Goal: Task Accomplishment & Management: Use online tool/utility

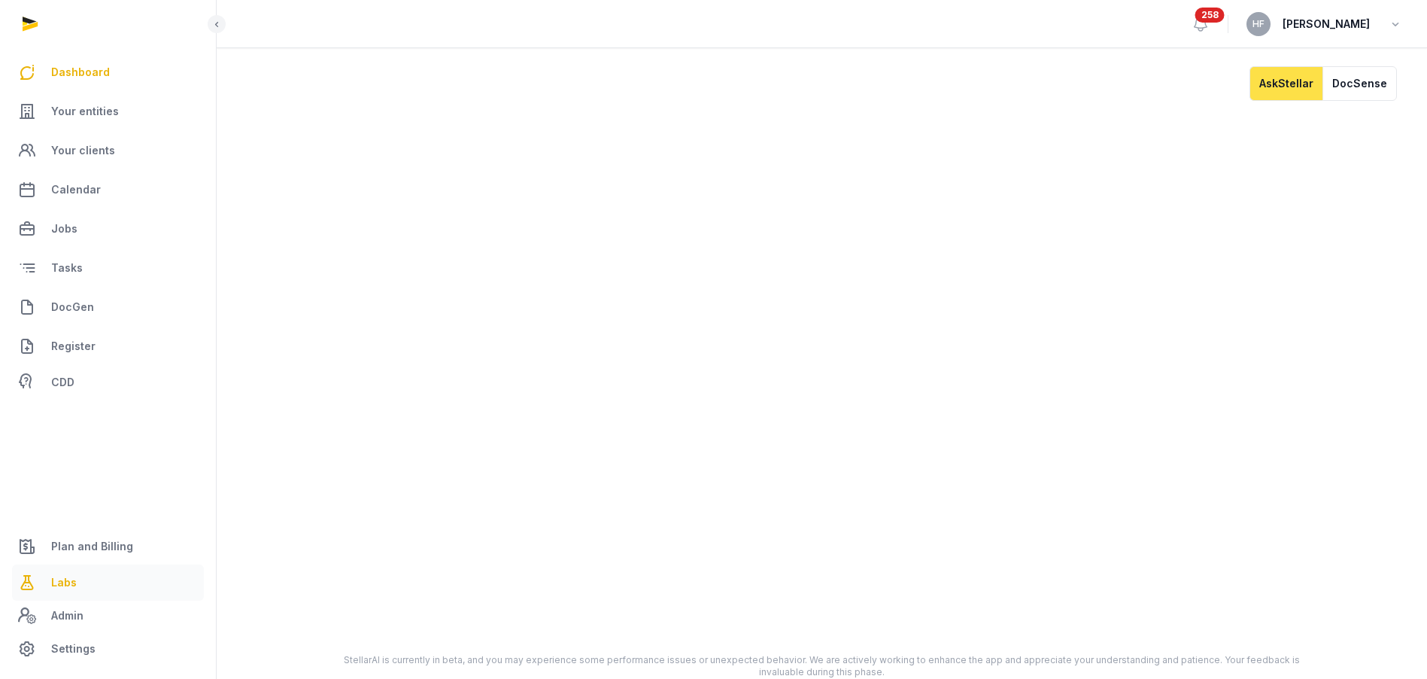
click at [73, 570] on link "Labs" at bounding box center [108, 582] width 192 height 36
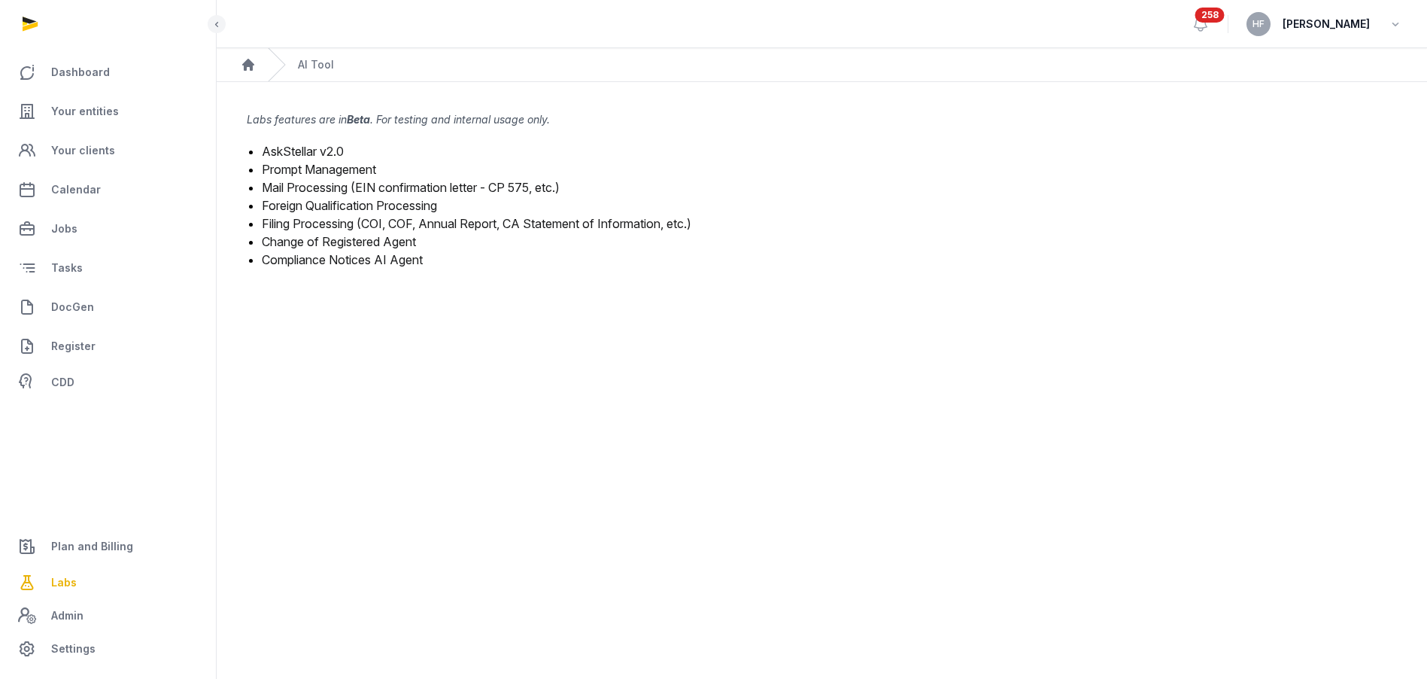
click at [350, 188] on link "Mail Processing (EIN confirmation letter - CP 575, etc.)" at bounding box center [411, 187] width 298 height 15
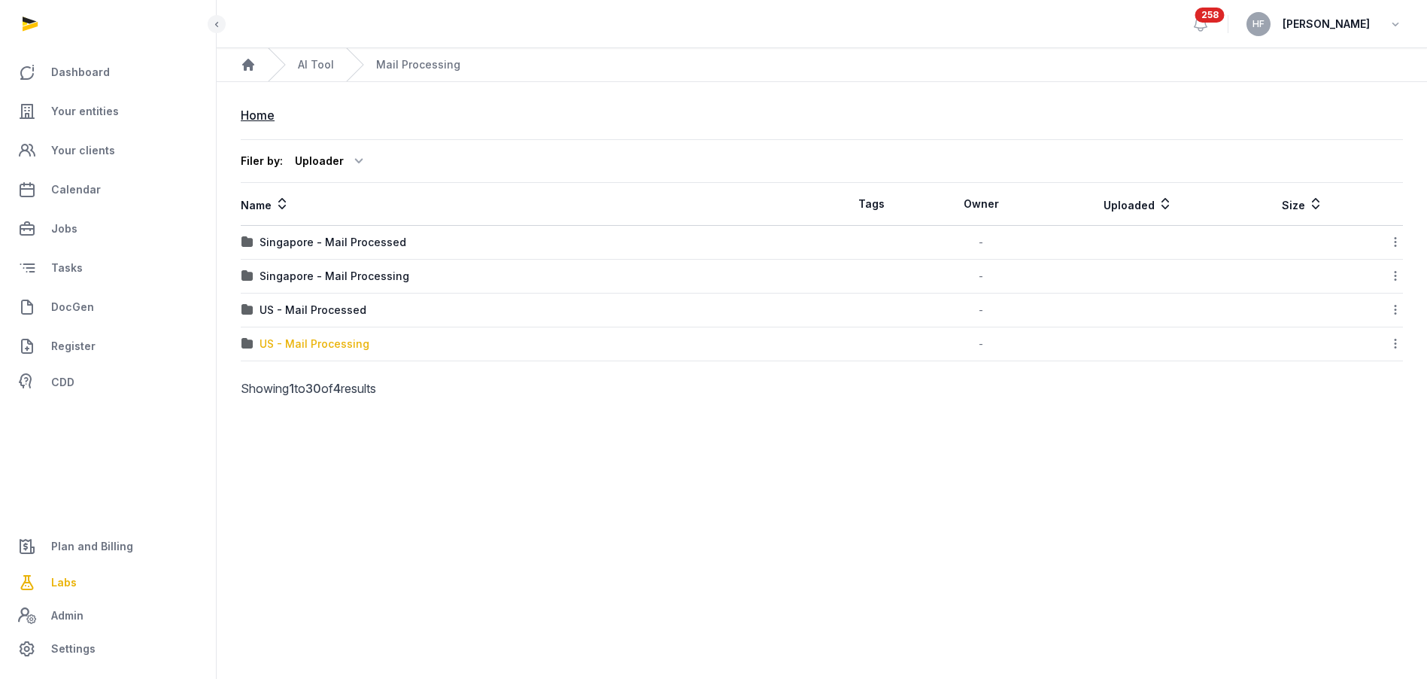
click at [344, 341] on div "US - Mail Processing" at bounding box center [315, 343] width 110 height 15
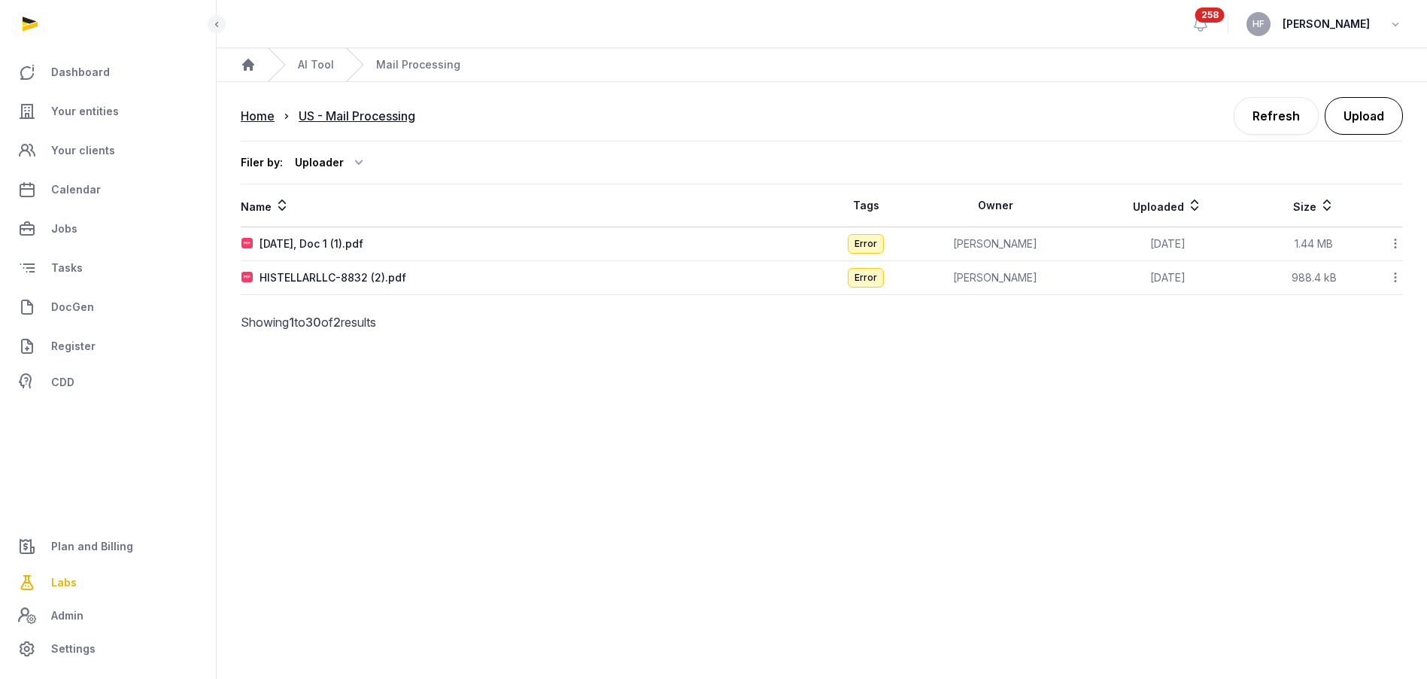
click at [1373, 111] on button "Upload" at bounding box center [1364, 116] width 78 height 38
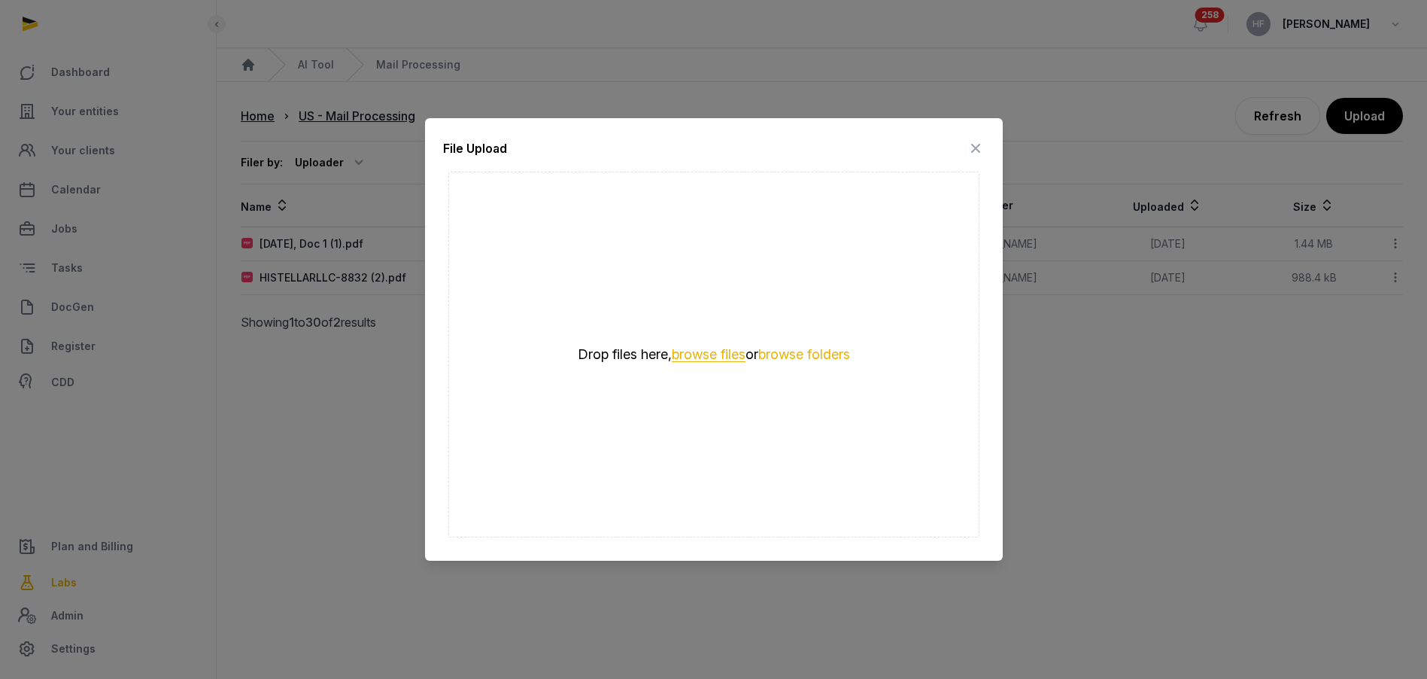
click at [716, 355] on button "browse files" at bounding box center [709, 355] width 74 height 14
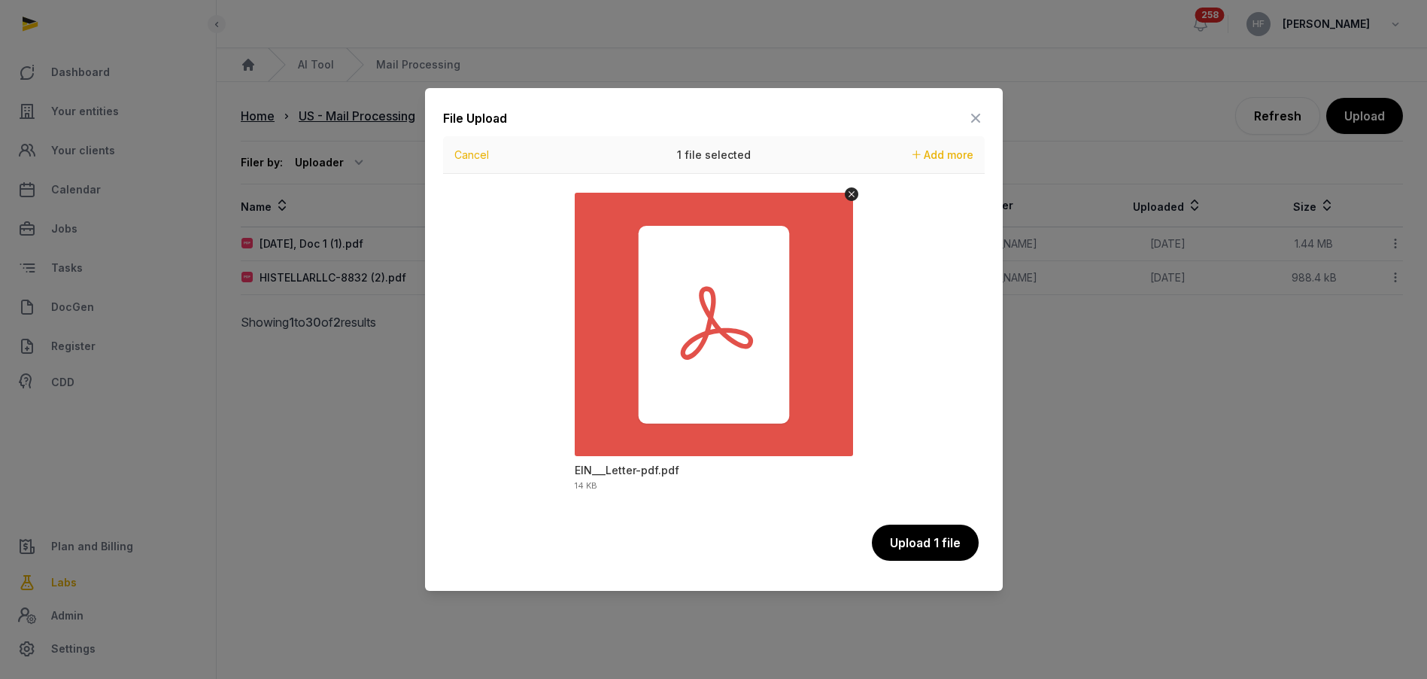
click at [977, 117] on icon at bounding box center [976, 118] width 18 height 24
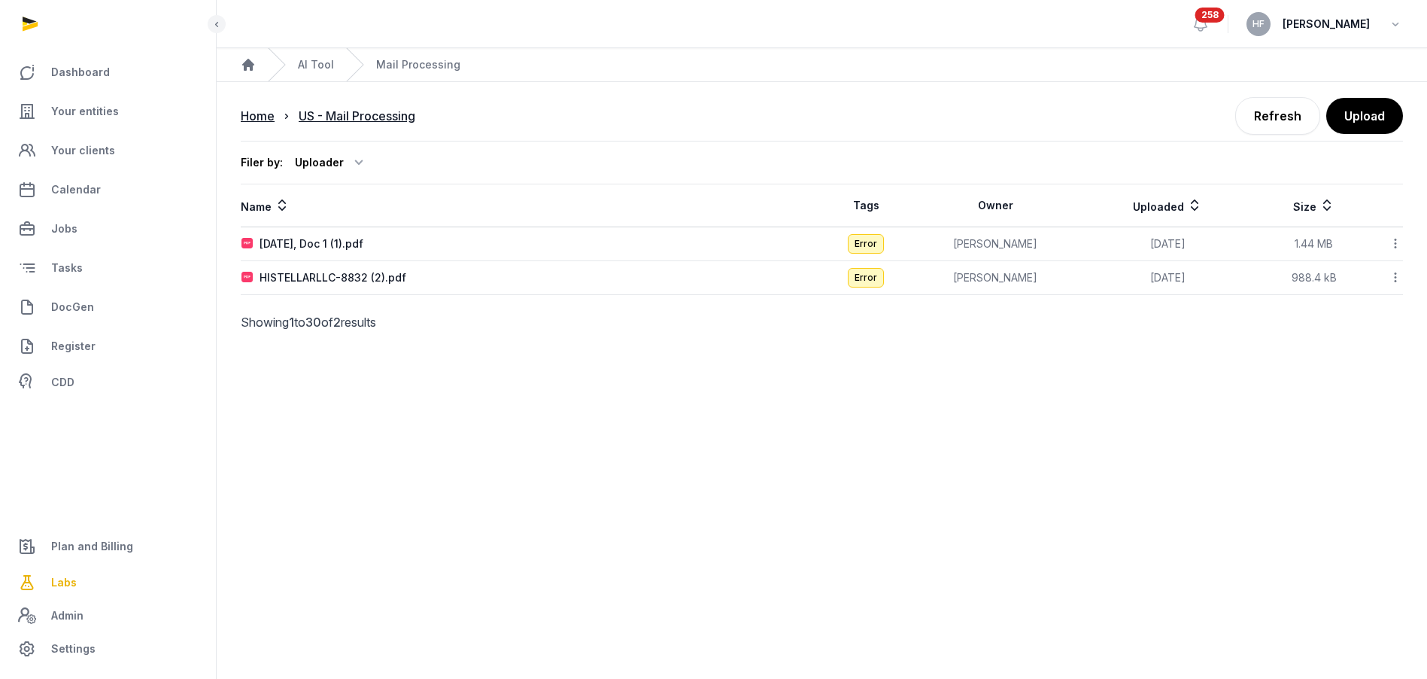
click at [1400, 242] on icon at bounding box center [1396, 244] width 14 height 16
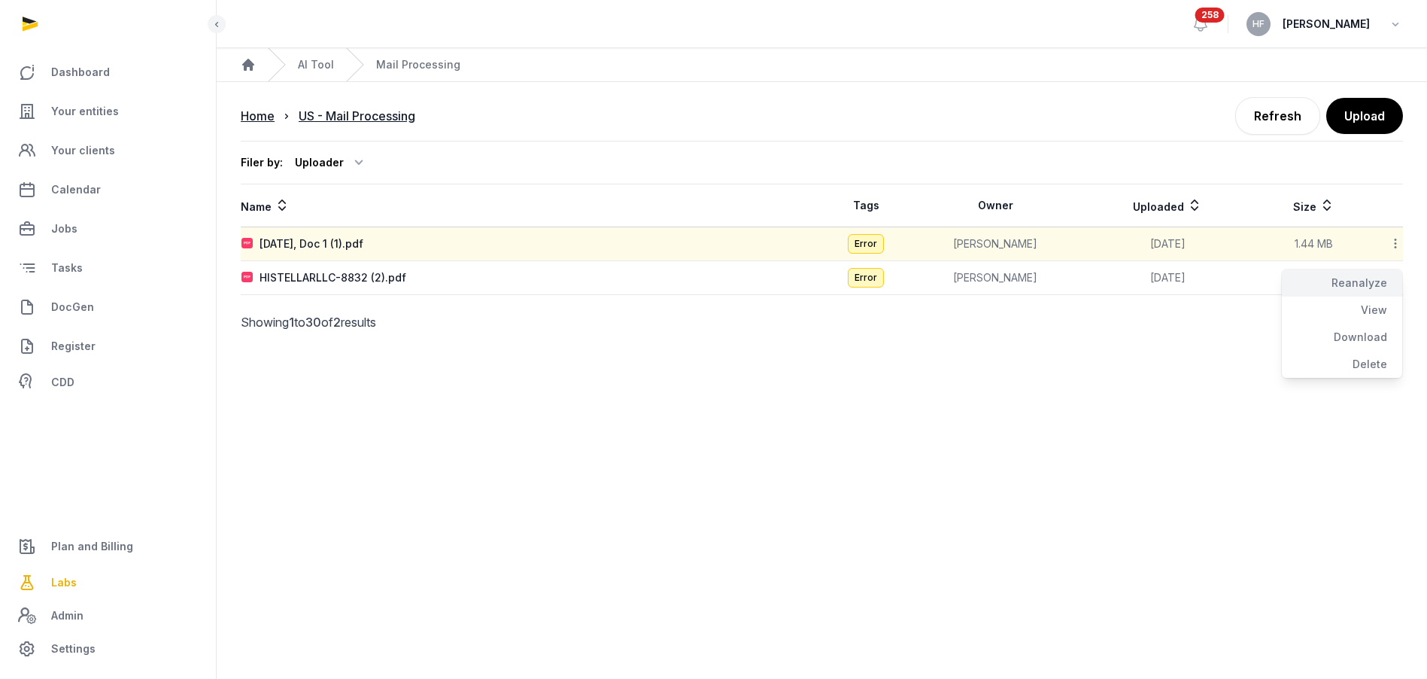
click at [1378, 271] on div "Reanalyze" at bounding box center [1342, 282] width 120 height 27
click at [1397, 277] on icon at bounding box center [1396, 277] width 14 height 16
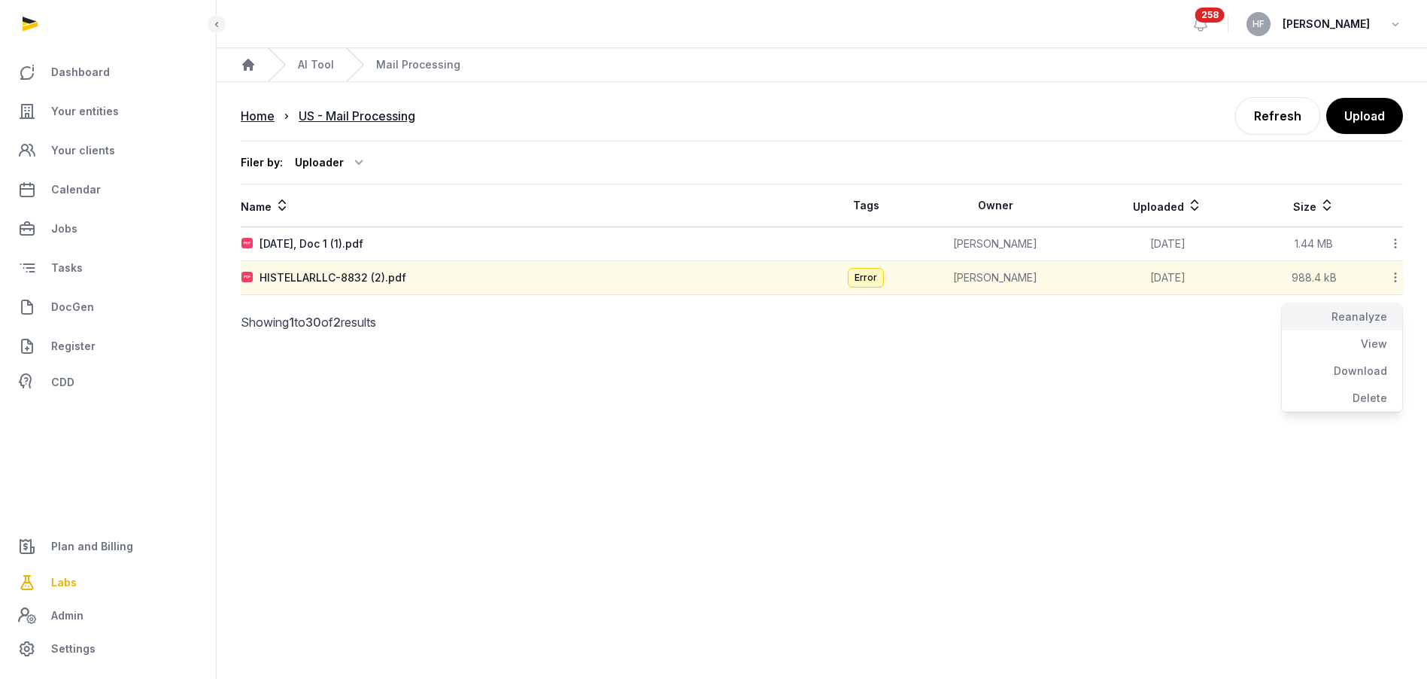
click at [1370, 311] on div "Reanalyze" at bounding box center [1342, 316] width 120 height 27
click at [59, 581] on span "Labs" at bounding box center [64, 582] width 26 height 18
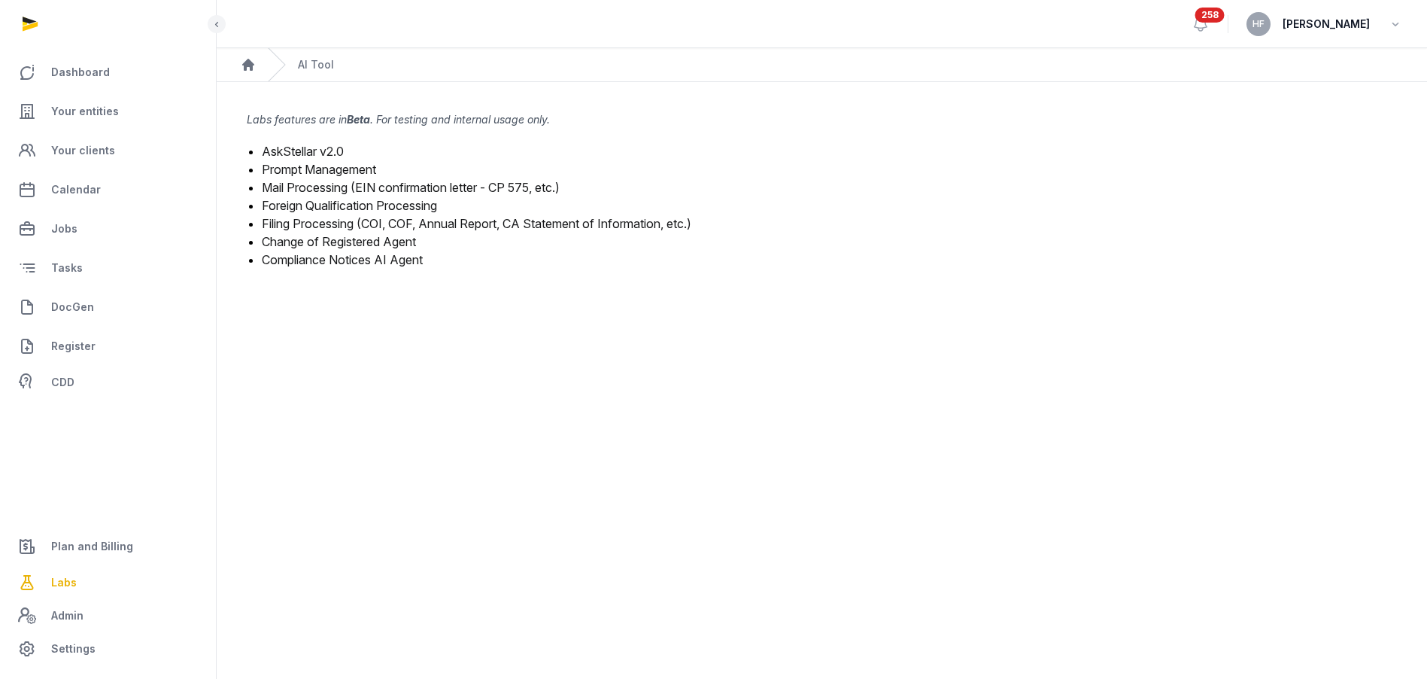
click at [355, 187] on link "Mail Processing (EIN confirmation letter - CP 575, etc.)" at bounding box center [411, 187] width 298 height 15
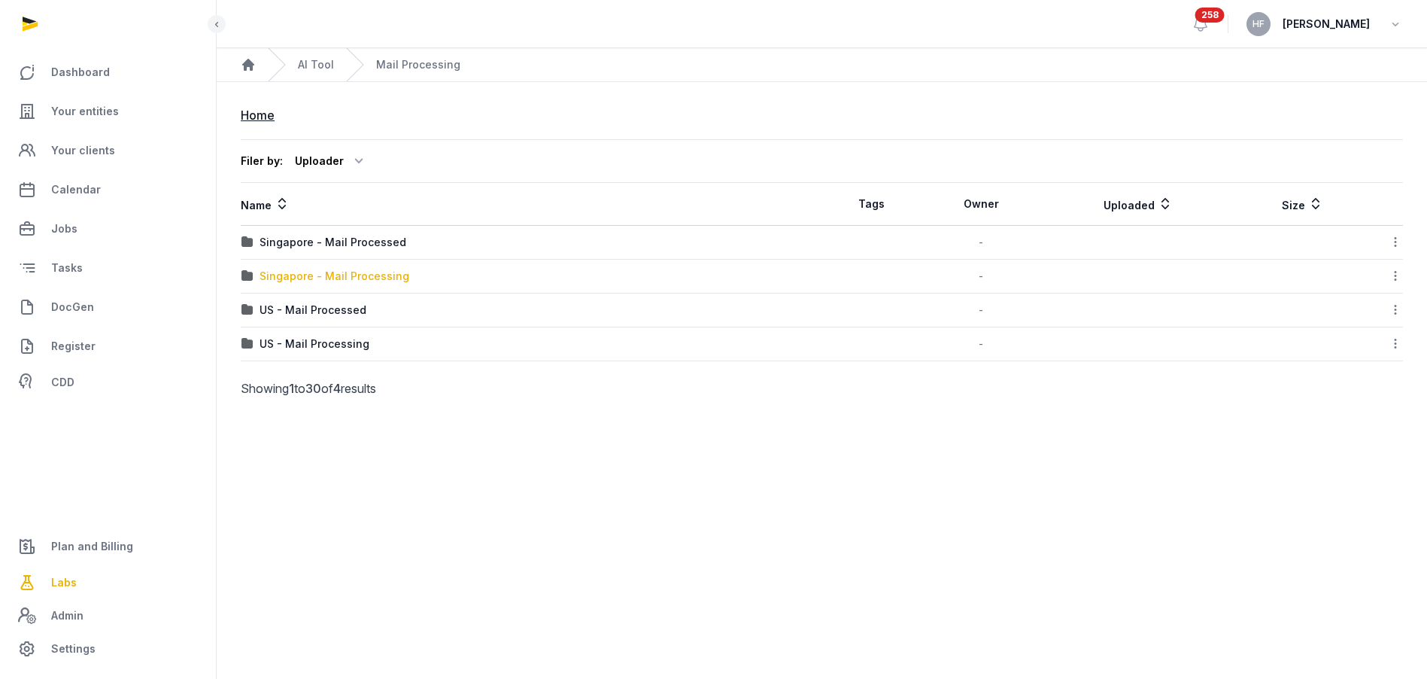
click at [348, 271] on div "Singapore - Mail Processing" at bounding box center [335, 276] width 150 height 15
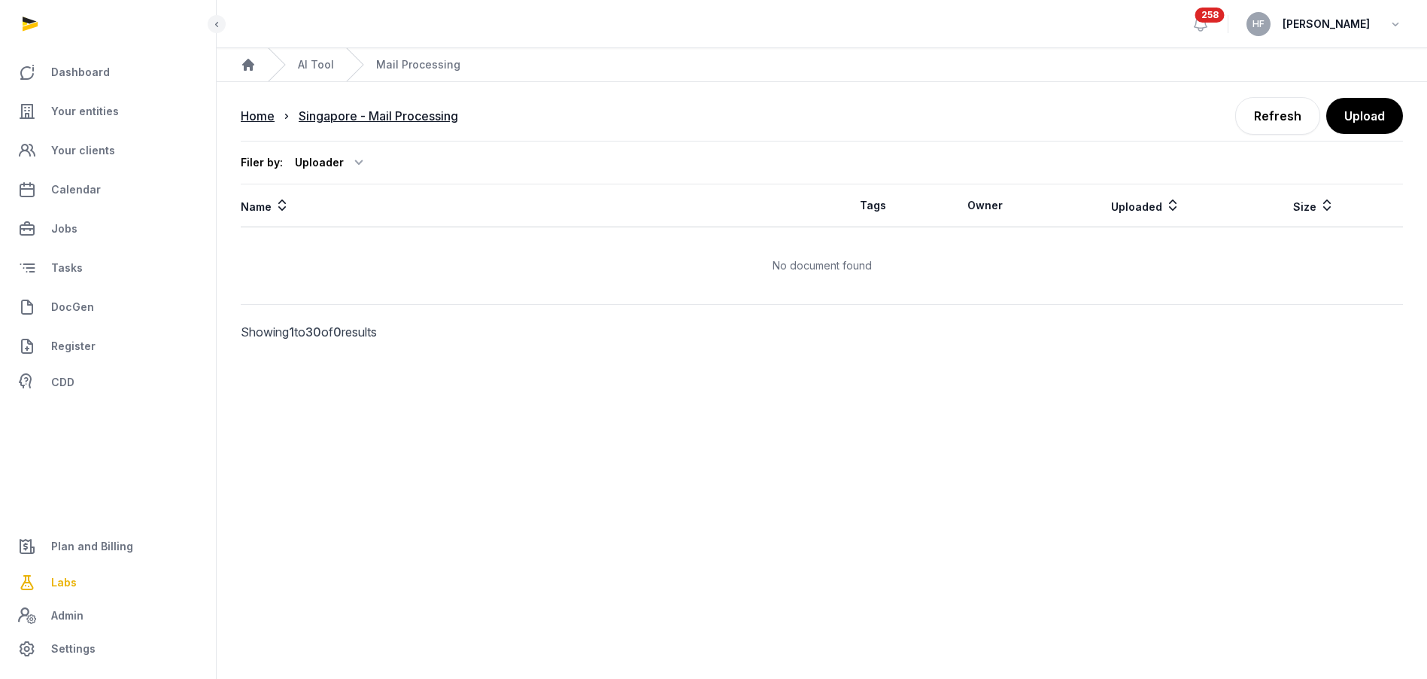
click at [275, 114] on ol "Home [GEOGRAPHIC_DATA] - Mail Processing" at bounding box center [349, 116] width 217 height 18
click at [270, 115] on div "Home" at bounding box center [258, 116] width 34 height 18
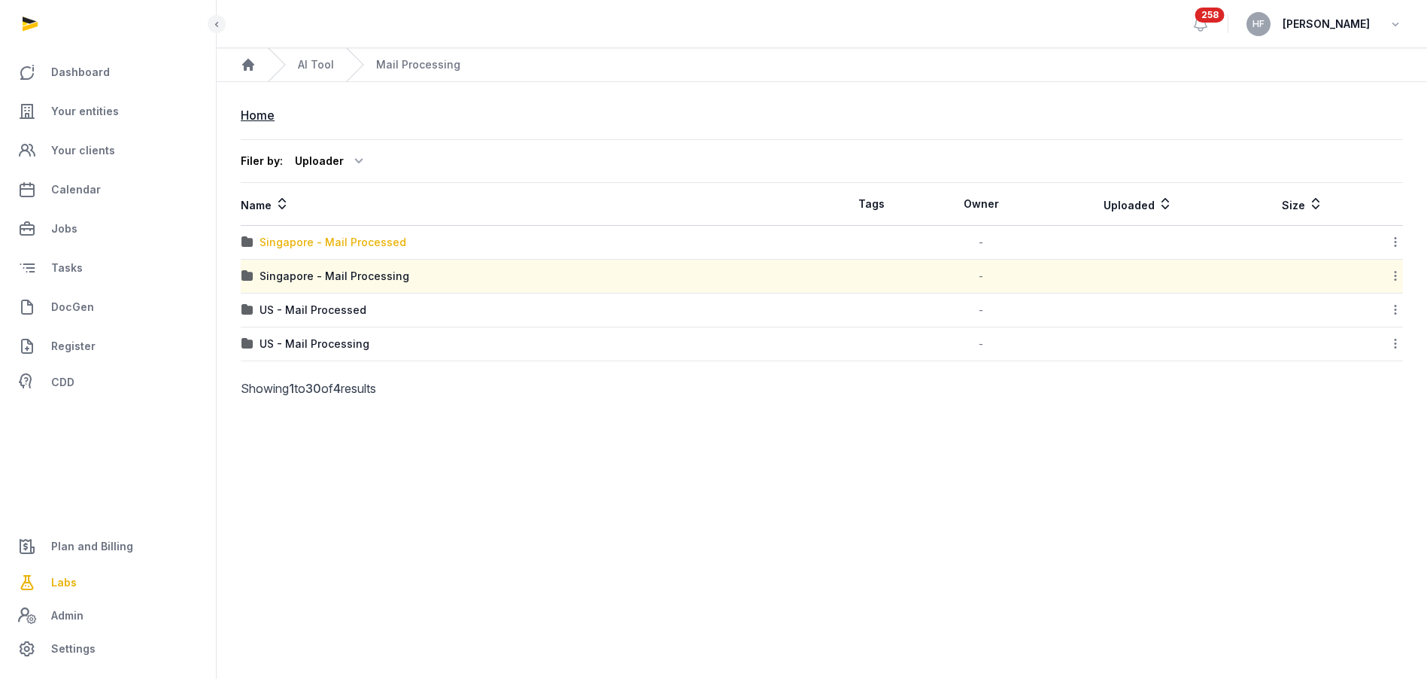
click at [343, 245] on div "Singapore - Mail Processed" at bounding box center [333, 242] width 147 height 15
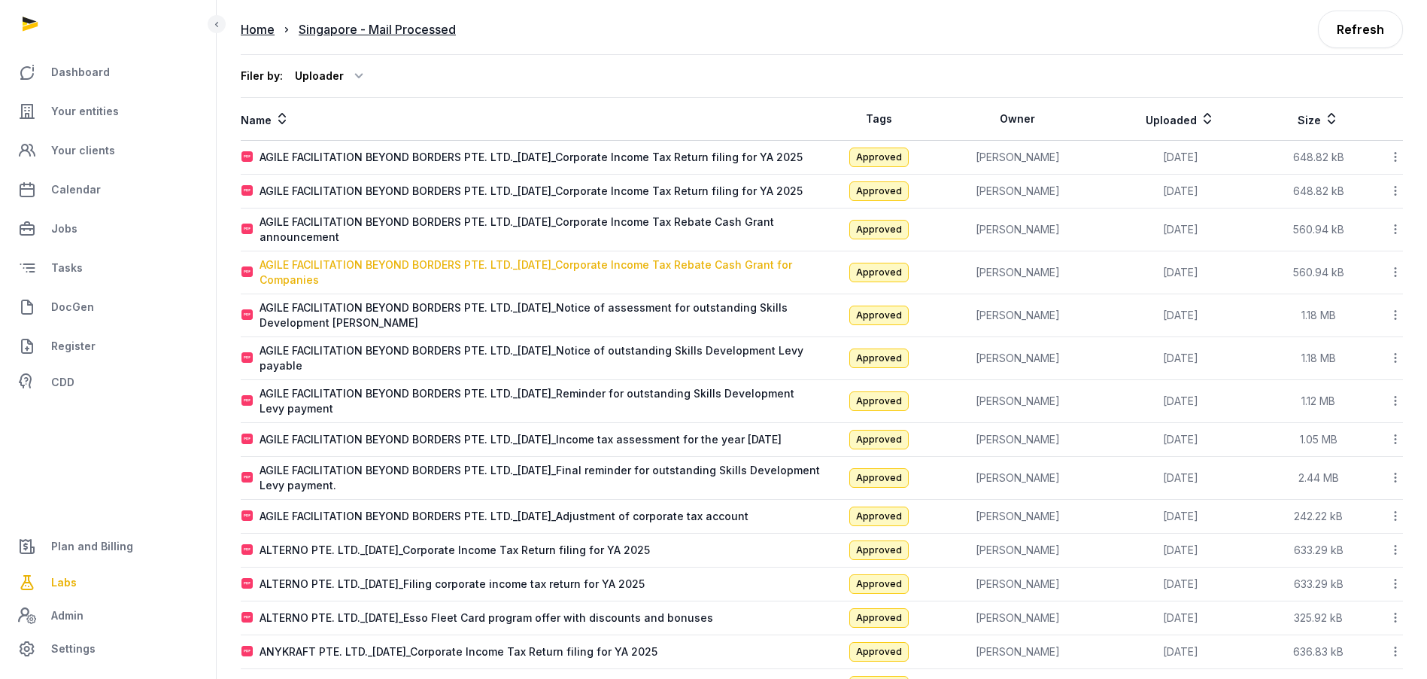
scroll to position [84, 0]
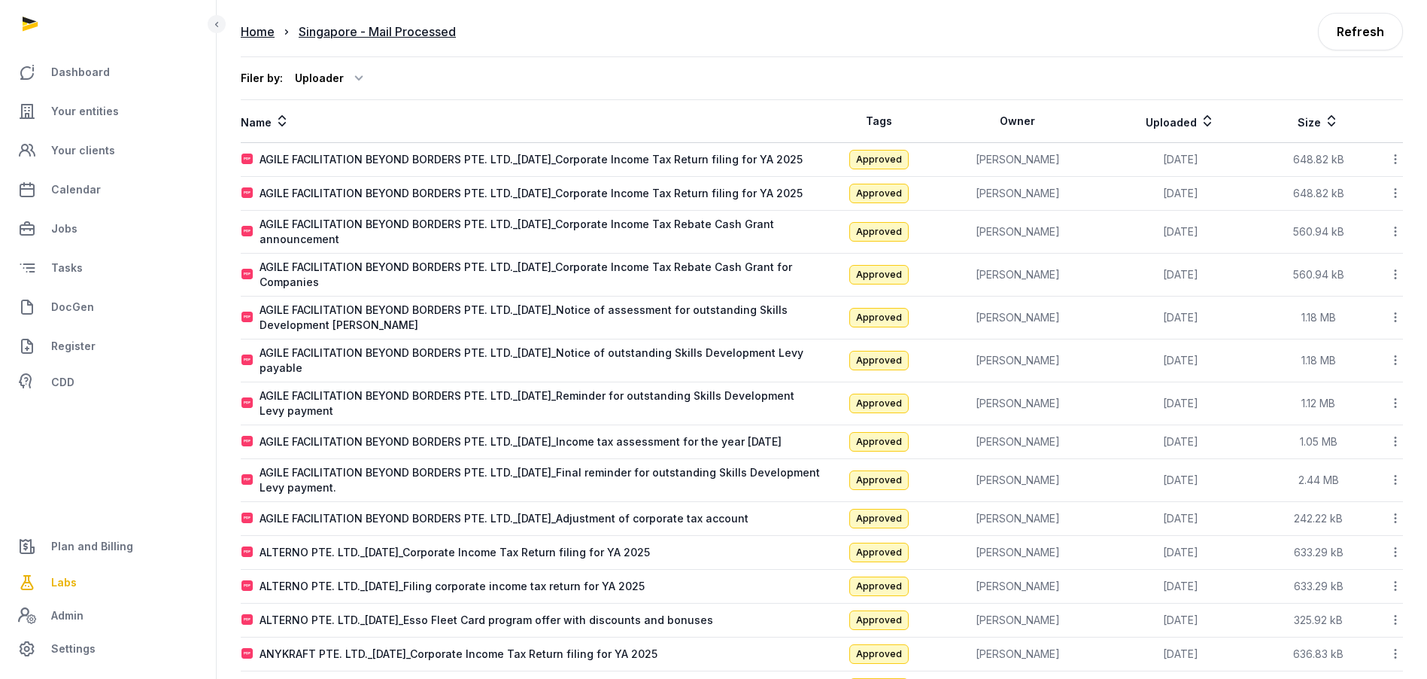
click at [1200, 121] on icon at bounding box center [1207, 121] width 15 height 18
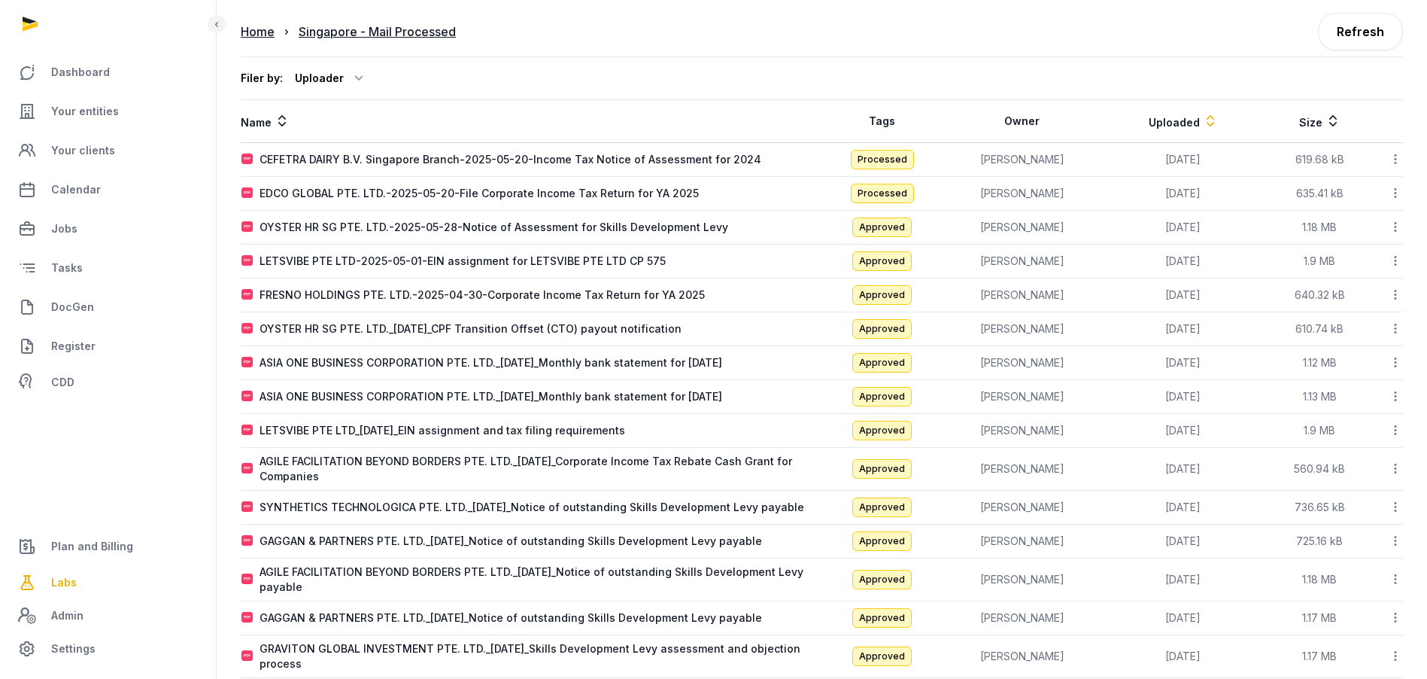
click at [1203, 122] on icon at bounding box center [1210, 121] width 15 height 18
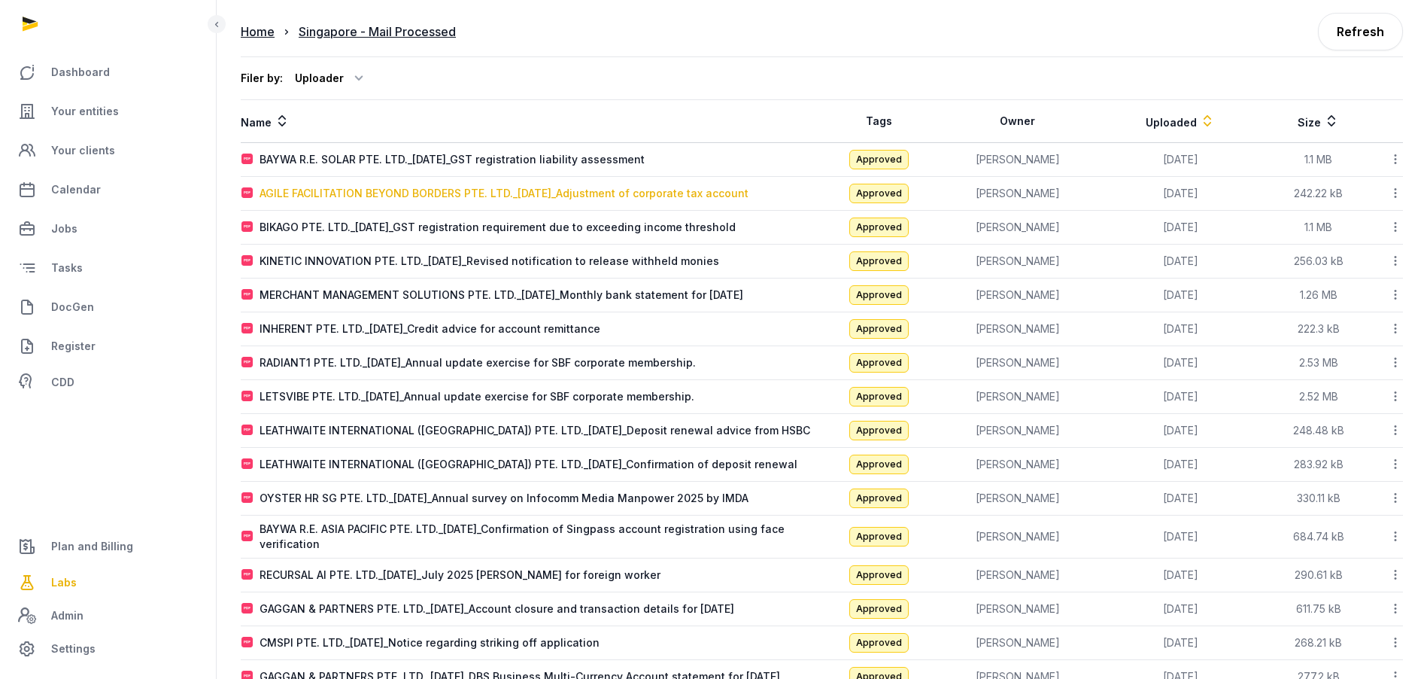
scroll to position [0, 0]
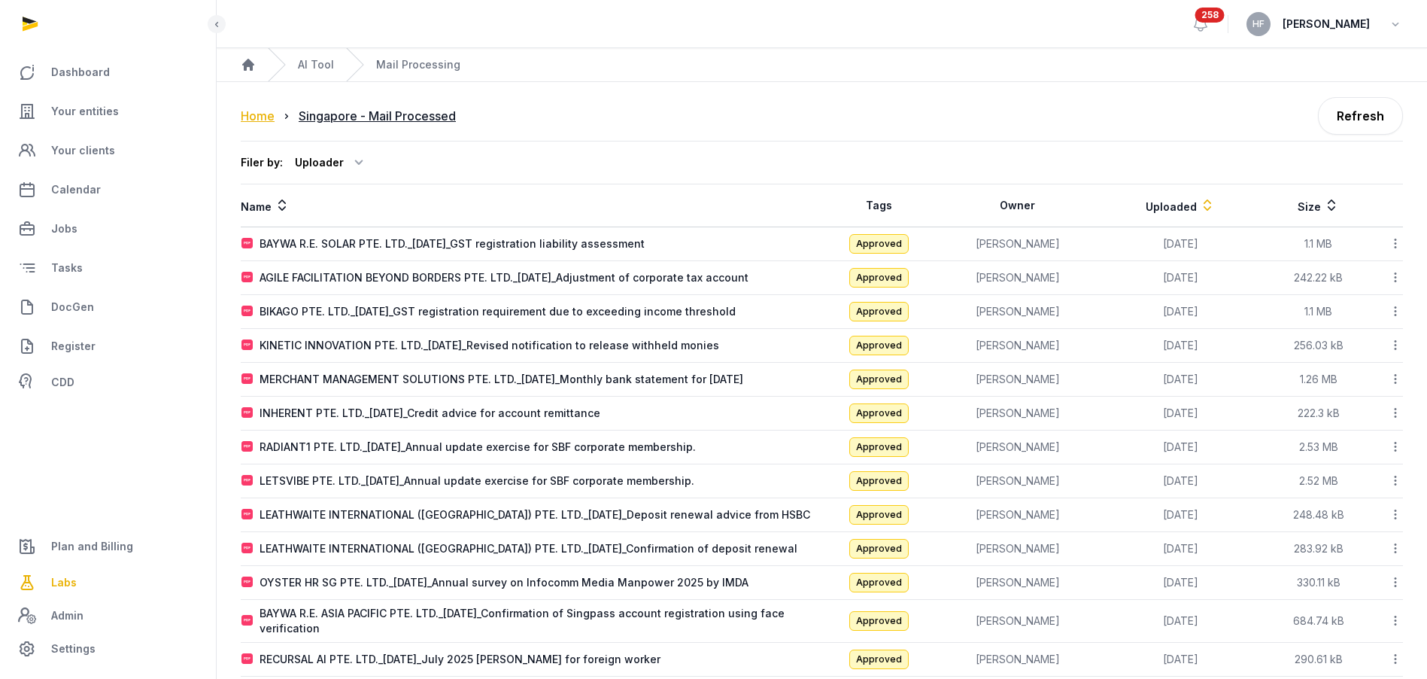
click at [259, 117] on div "Home" at bounding box center [258, 116] width 34 height 18
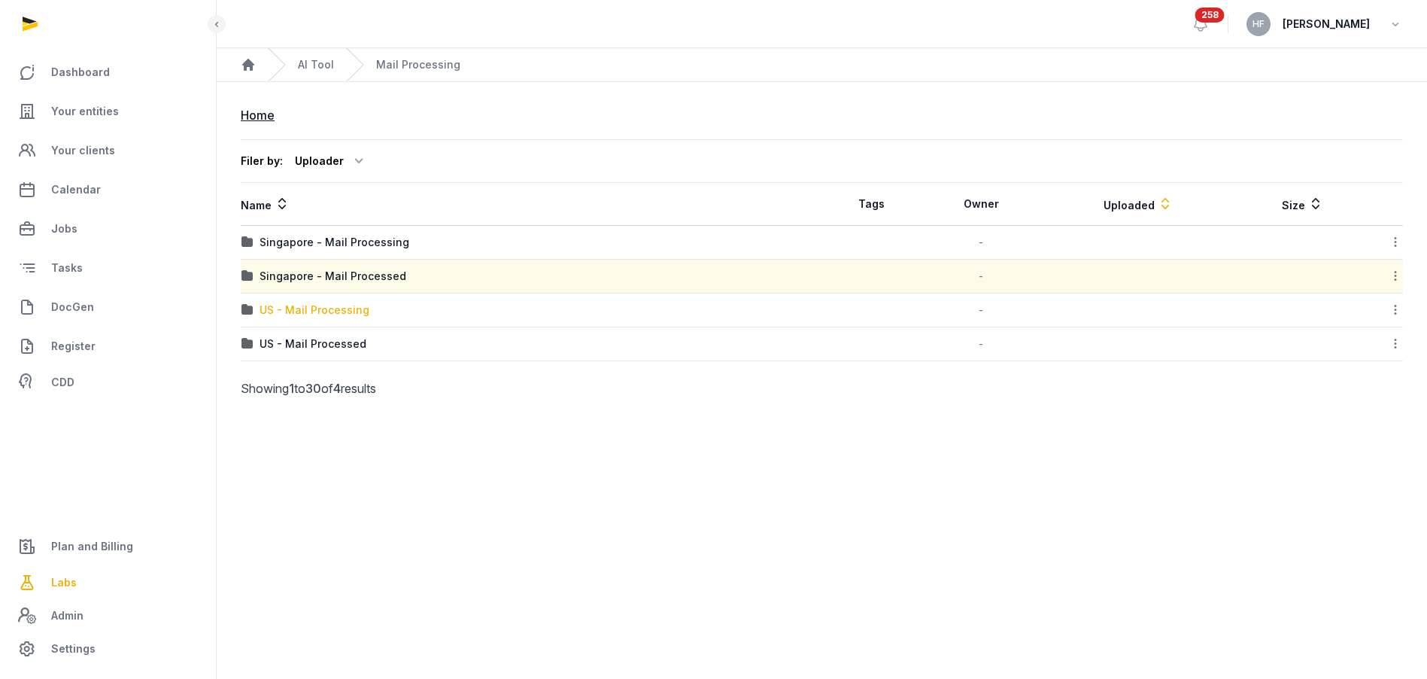
click at [345, 308] on div "US - Mail Processing" at bounding box center [315, 309] width 110 height 15
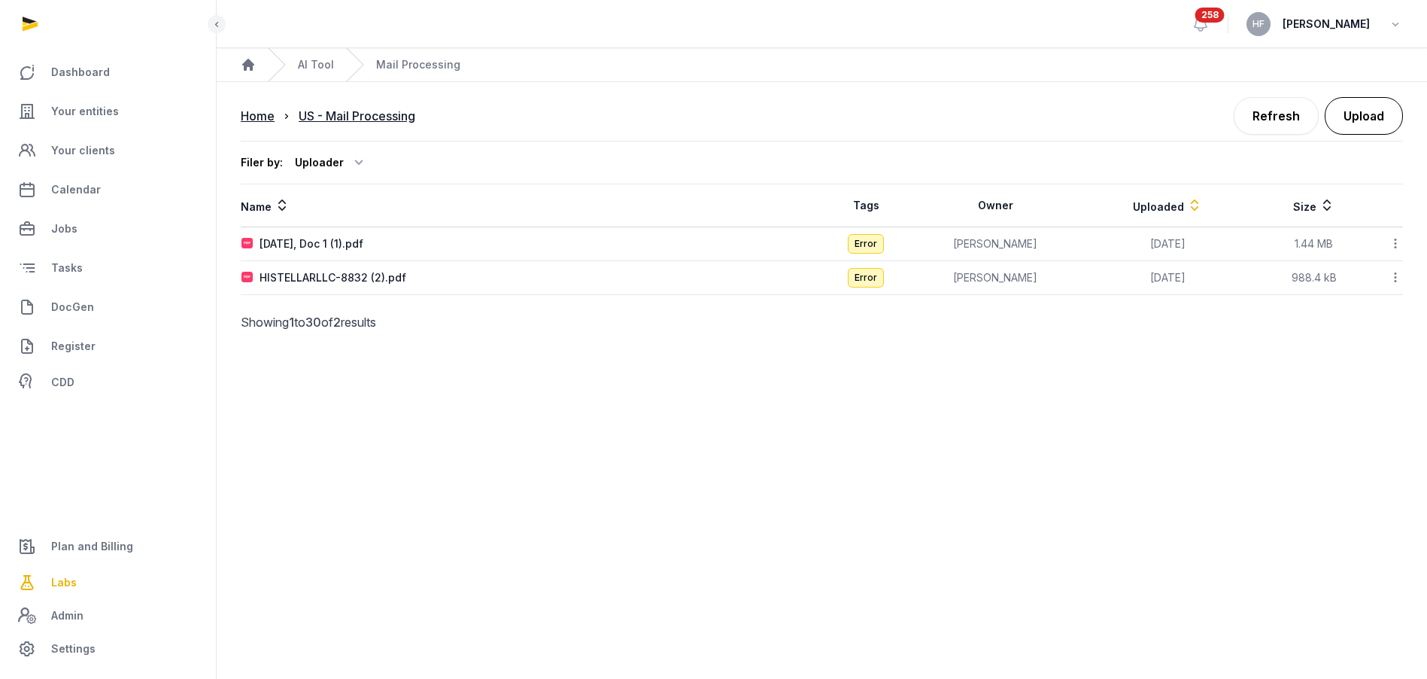
click at [1360, 117] on button "Upload" at bounding box center [1364, 116] width 78 height 38
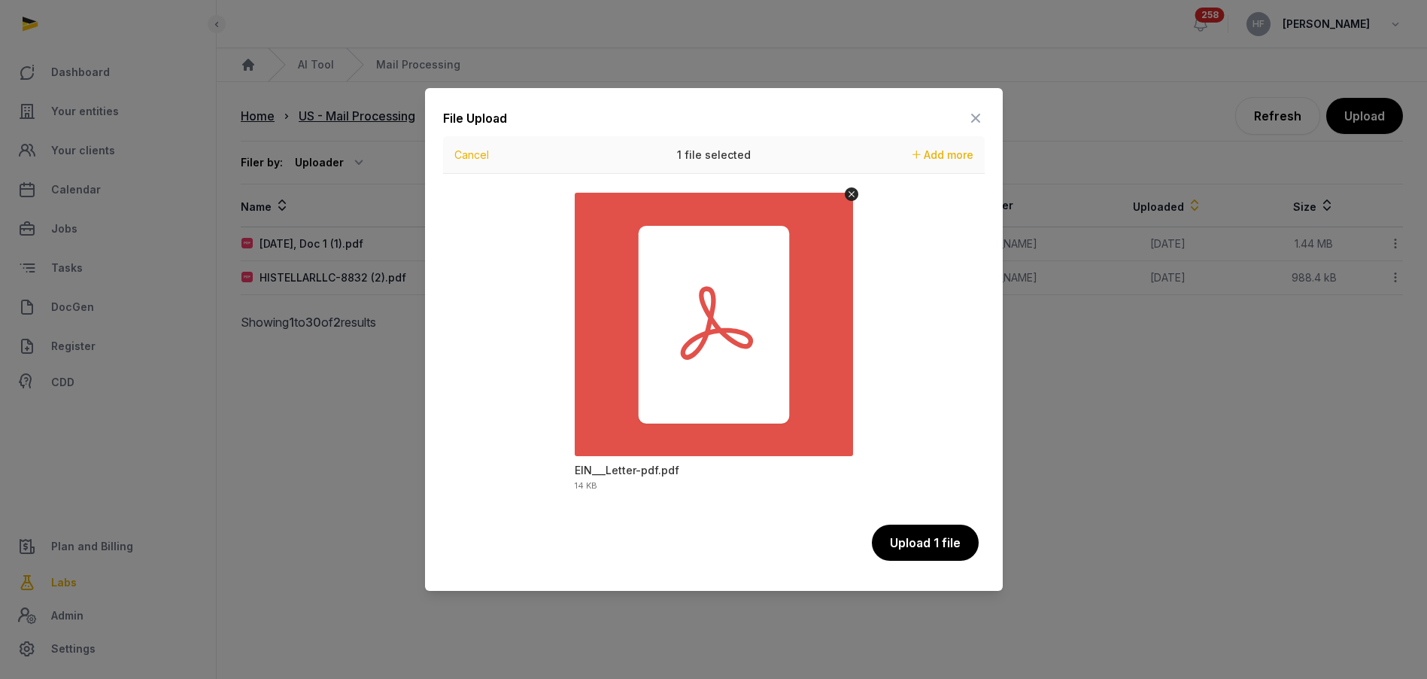
drag, startPoint x: 942, startPoint y: 545, endPoint x: 773, endPoint y: 496, distance: 176.2
click at [773, 496] on div "File Upload Drop your files here Cancel 1 file selected Add more EIN___Letter-p…" at bounding box center [714, 339] width 578 height 503
click at [923, 540] on button "Upload 1 file" at bounding box center [925, 543] width 108 height 38
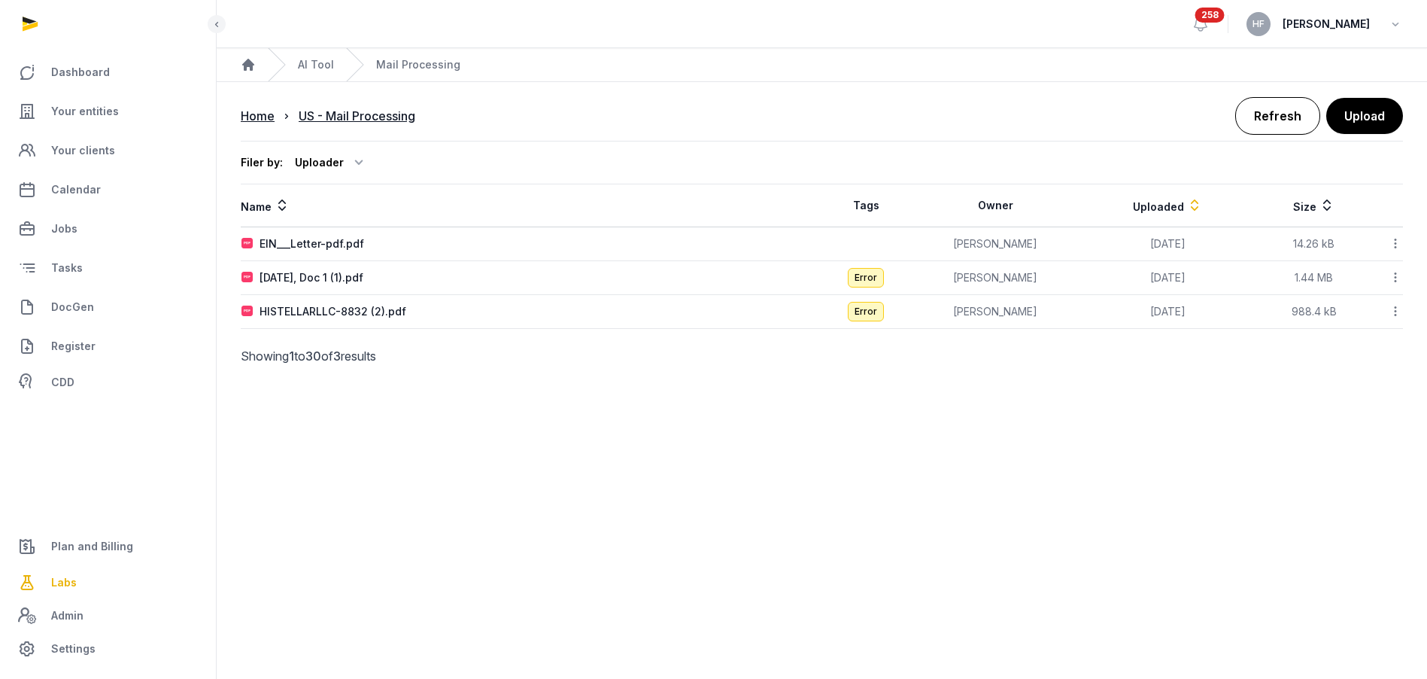
click at [1271, 117] on link "Refresh" at bounding box center [1277, 116] width 85 height 38
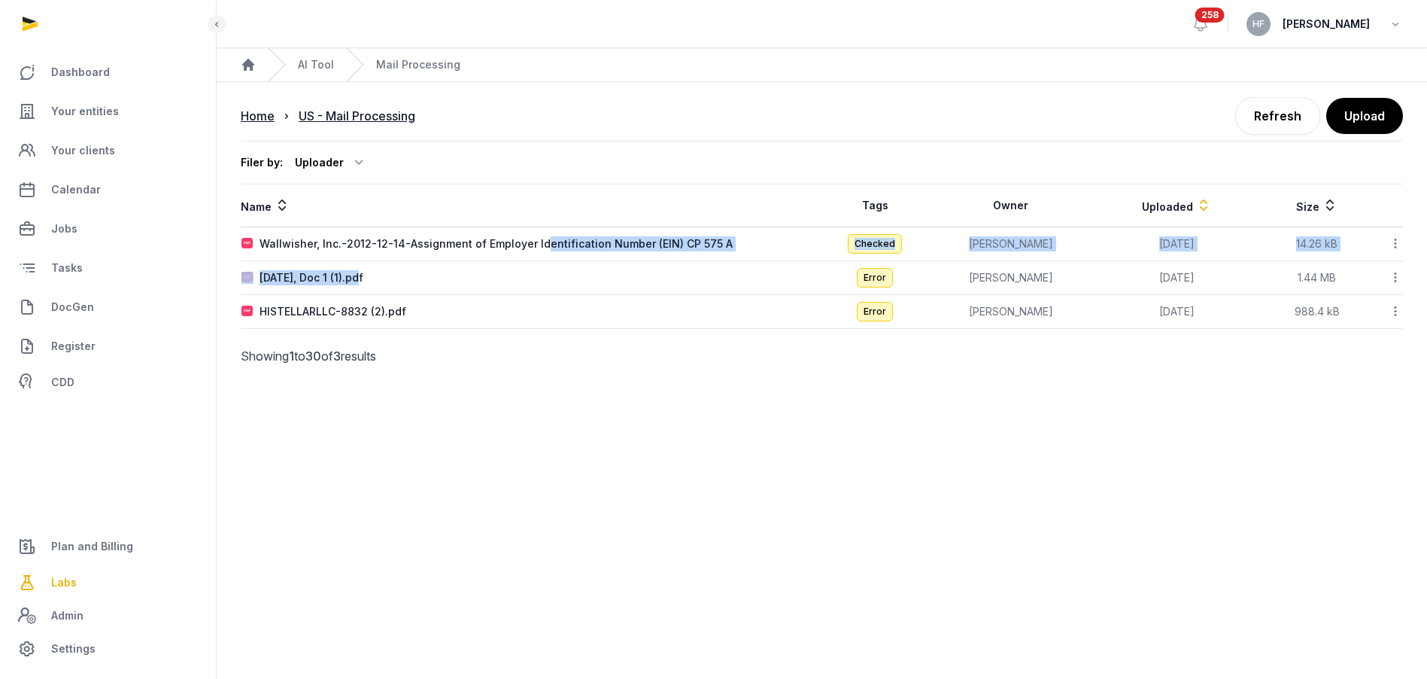
drag, startPoint x: 538, startPoint y: 244, endPoint x: 527, endPoint y: 289, distance: 46.4
click at [527, 291] on tbody "Wallwisher, Inc.-2012-12-14-Assignment of Employer Identification Number (EIN) …" at bounding box center [822, 278] width 1162 height 102
click at [546, 243] on div "Wallwisher, Inc.-2012-12-14-Assignment of Employer Identification Number (EIN) …" at bounding box center [496, 243] width 473 height 15
type input "**********"
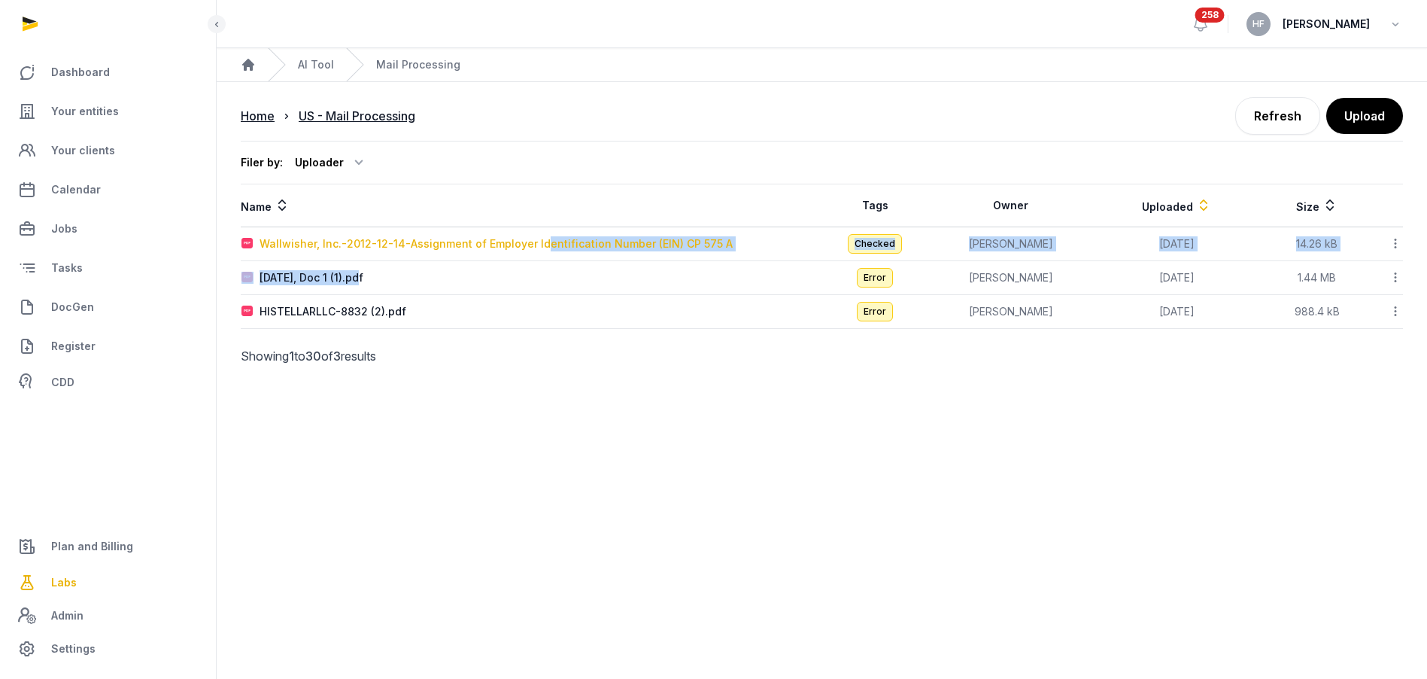
type textarea "**********"
type input "**********"
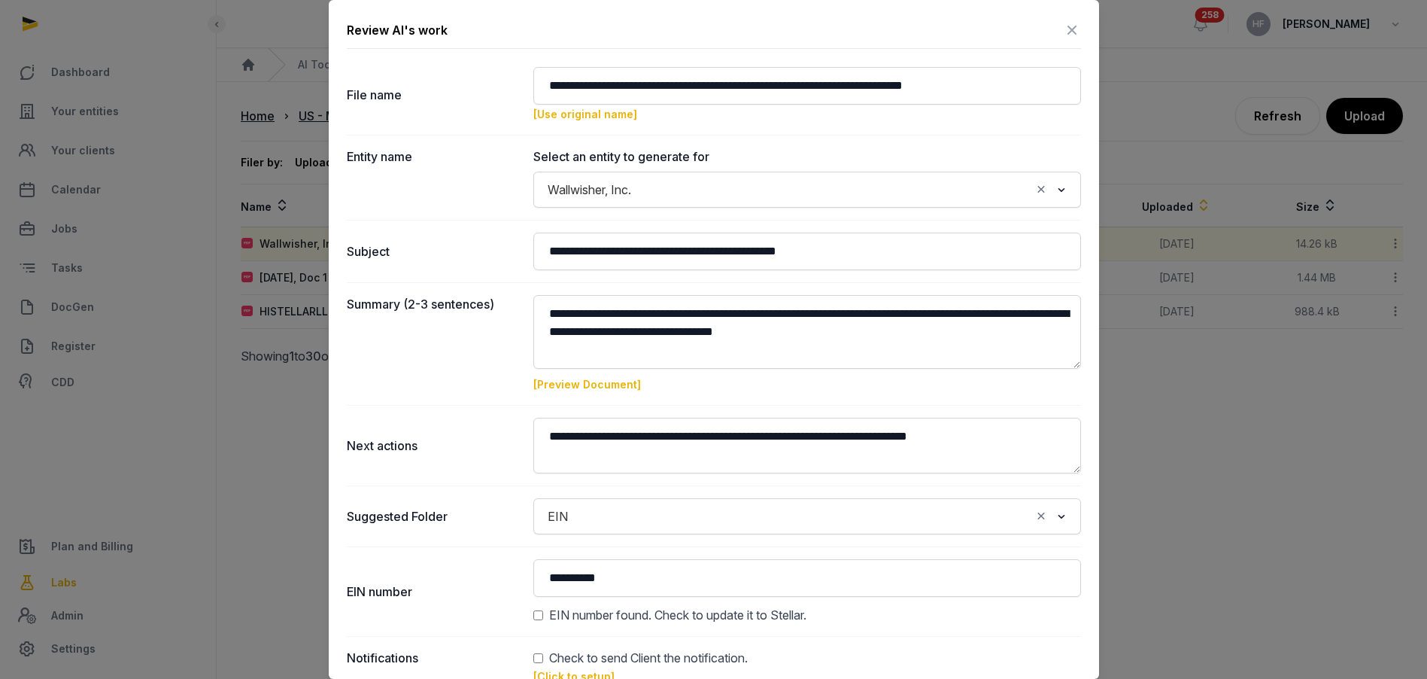
click at [680, 196] on input "Search for option" at bounding box center [834, 189] width 393 height 21
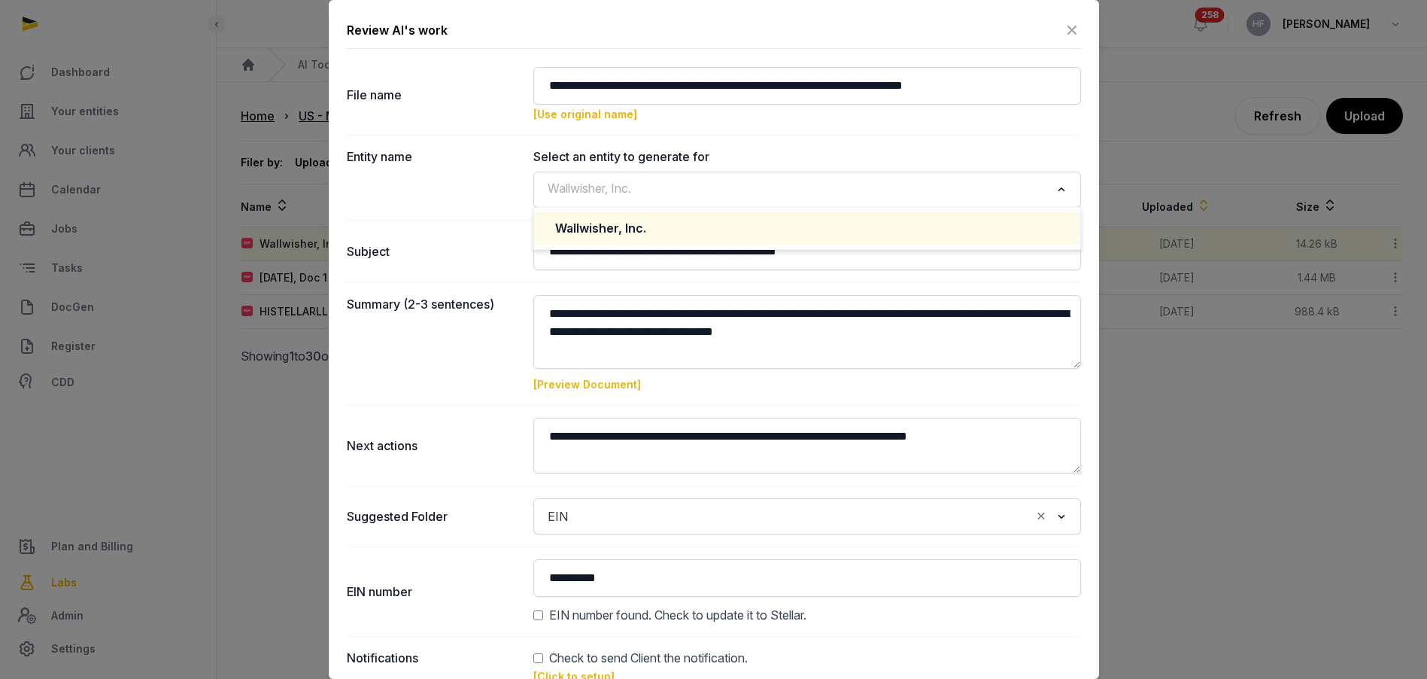
click at [680, 196] on input "Search for option" at bounding box center [796, 189] width 508 height 21
click at [742, 169] on div "Select an entity to generate for Wallwisher, Inc. Loading... Wallwisher, Inc." at bounding box center [807, 177] width 548 height 60
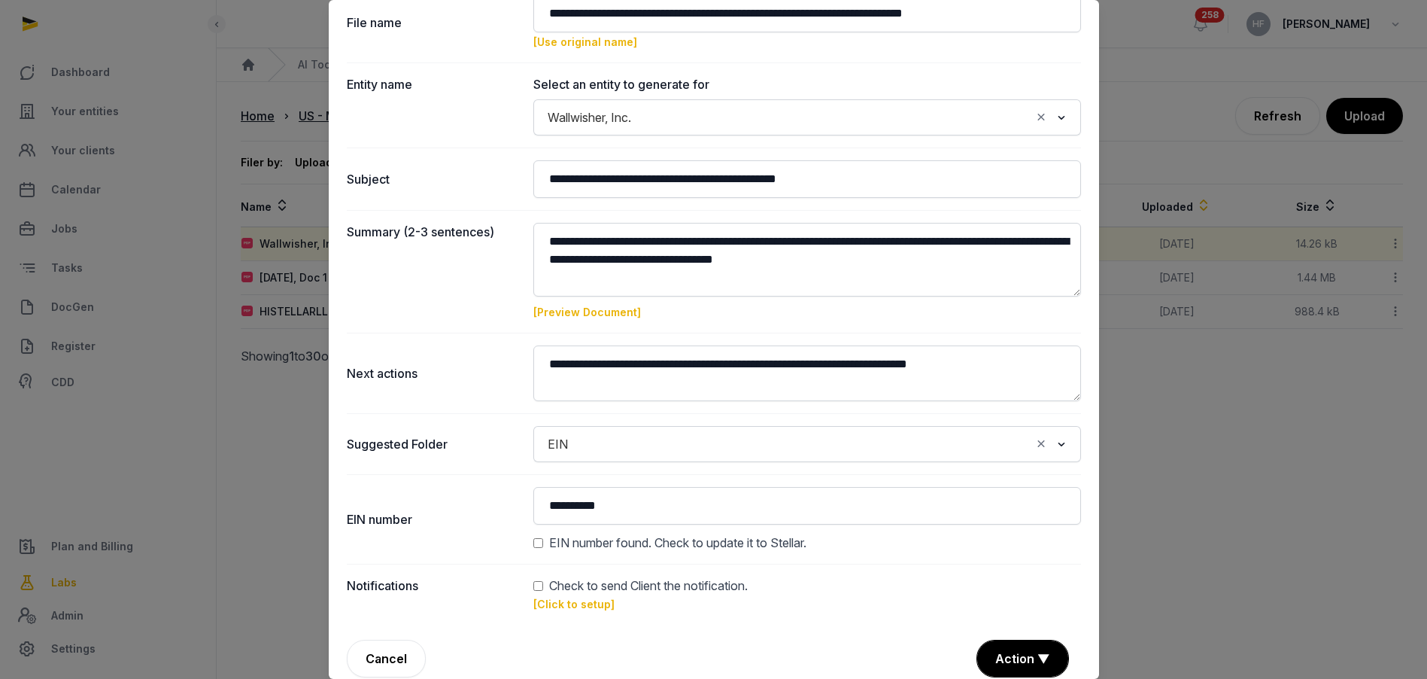
scroll to position [82, 0]
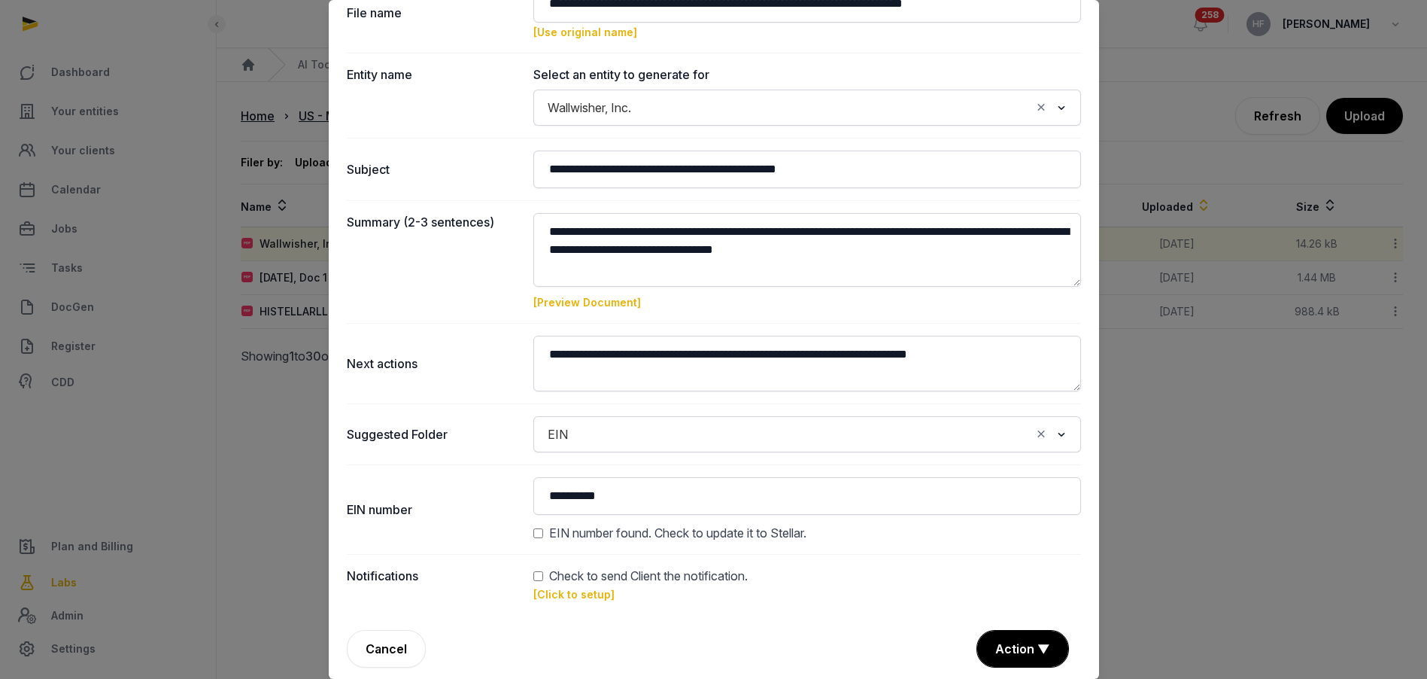
click at [579, 597] on link "[Click to setup]" at bounding box center [573, 594] width 81 height 13
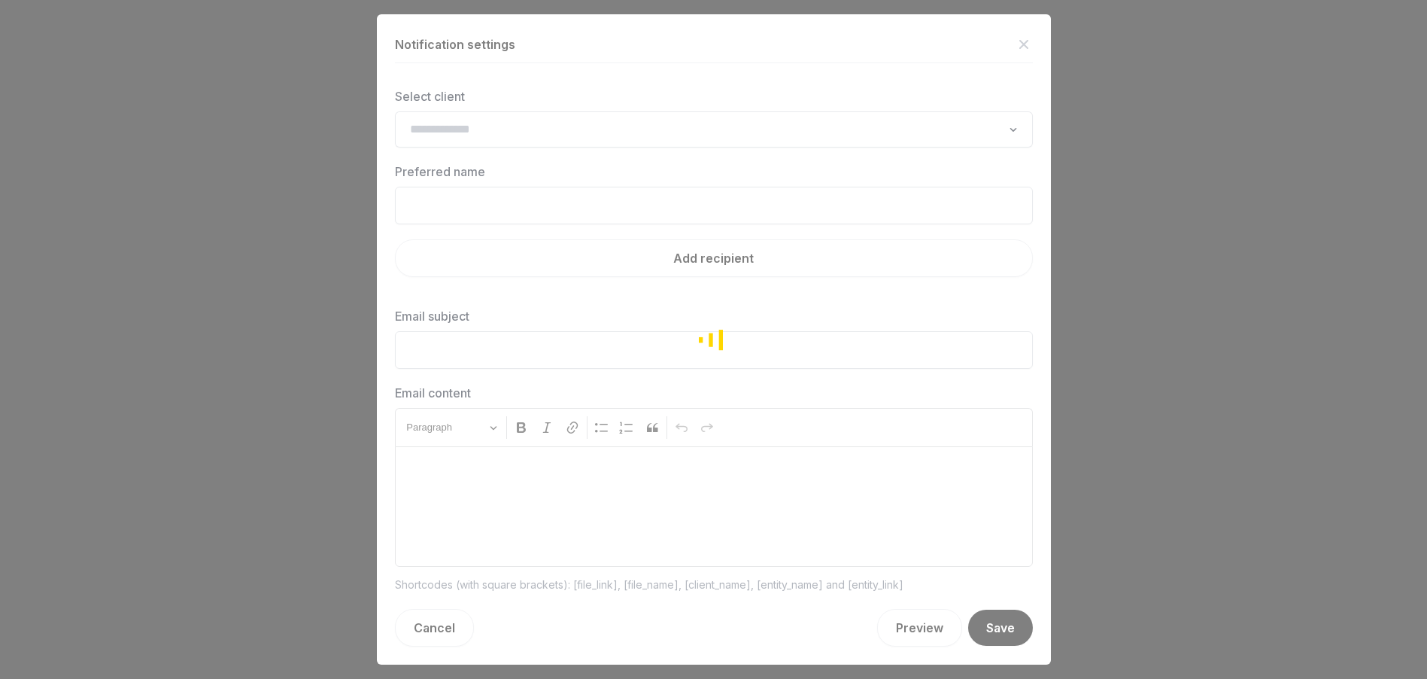
type input "**********"
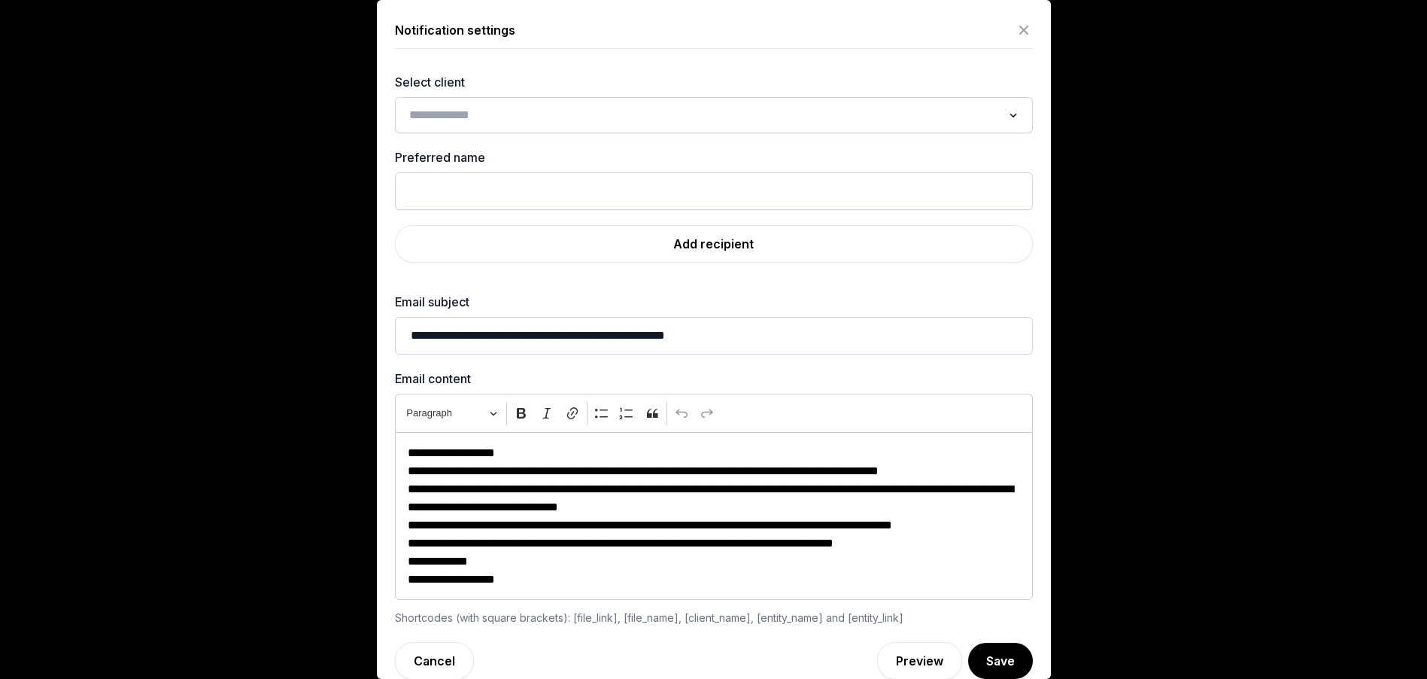
click at [593, 120] on input "Search for option" at bounding box center [703, 115] width 598 height 21
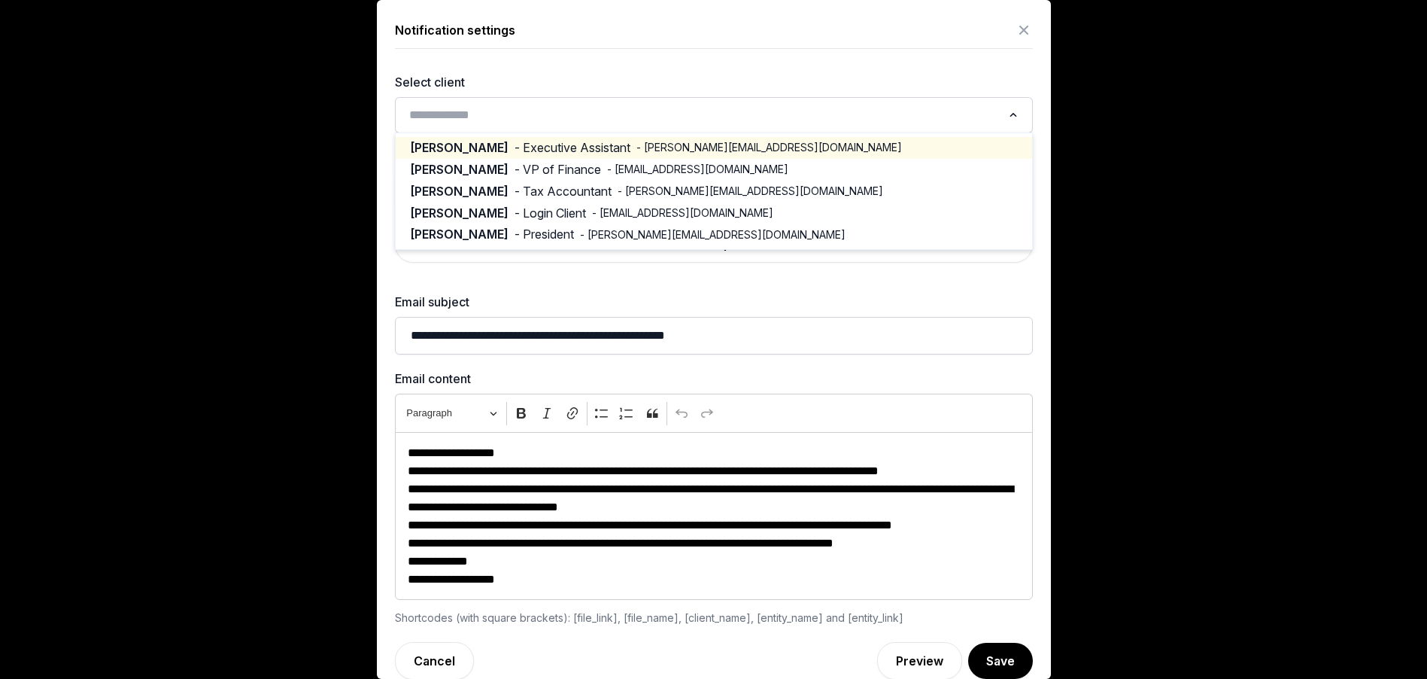
click at [547, 149] on span "- Executive Assistant" at bounding box center [573, 147] width 116 height 17
type input "**********"
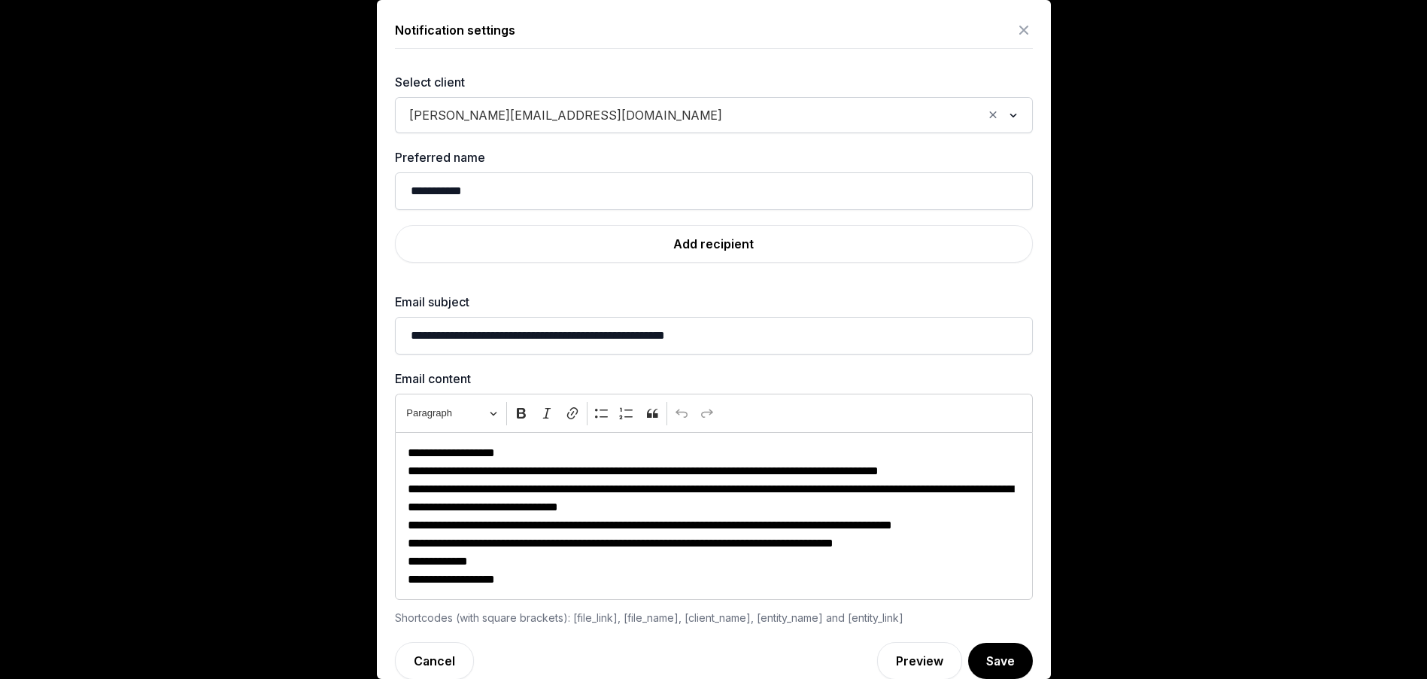
scroll to position [19, 0]
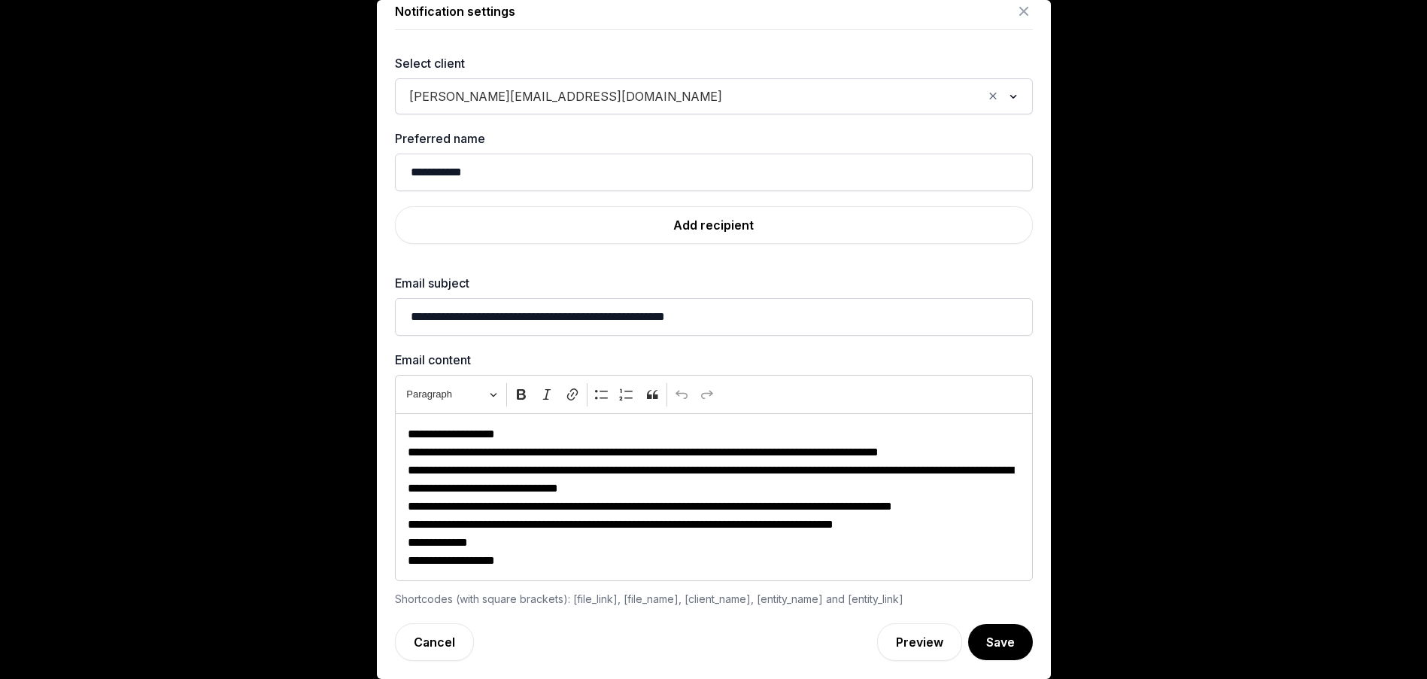
click at [1026, 14] on icon at bounding box center [1024, 11] width 18 height 24
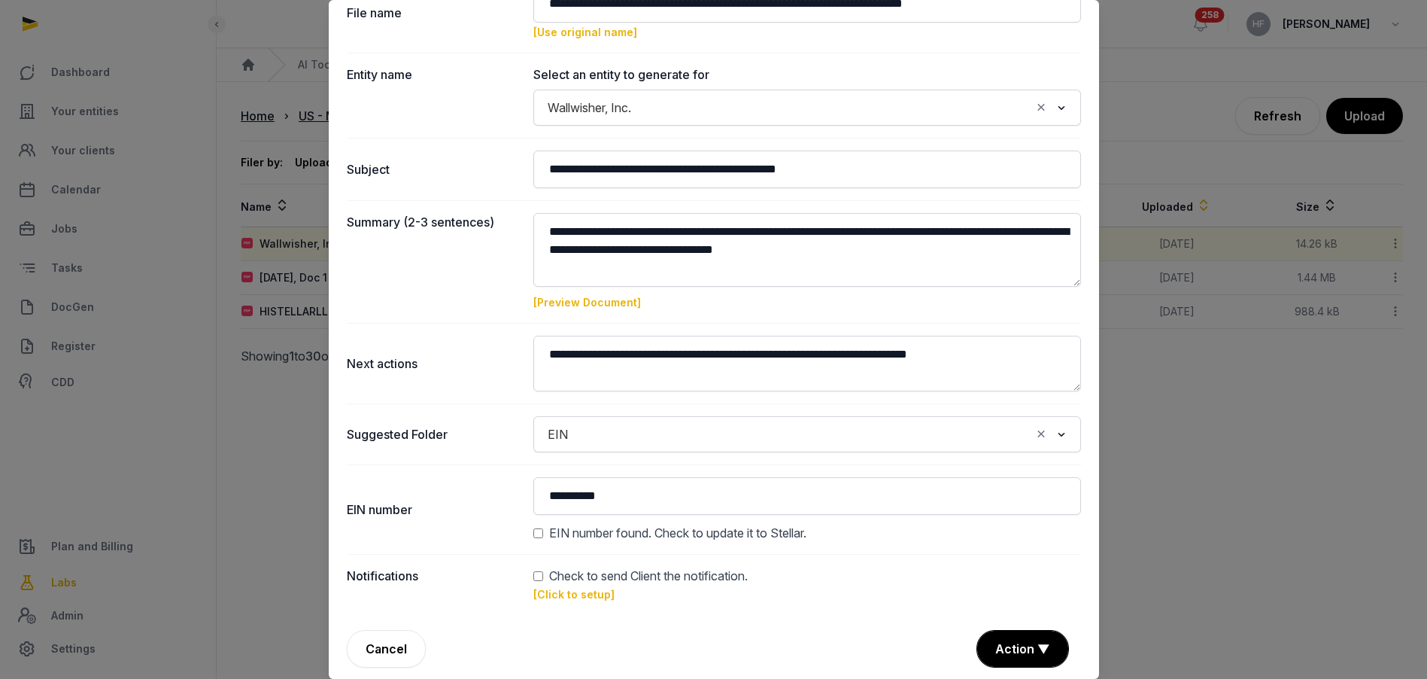
click at [623, 301] on link "[Preview Document]" at bounding box center [587, 302] width 108 height 13
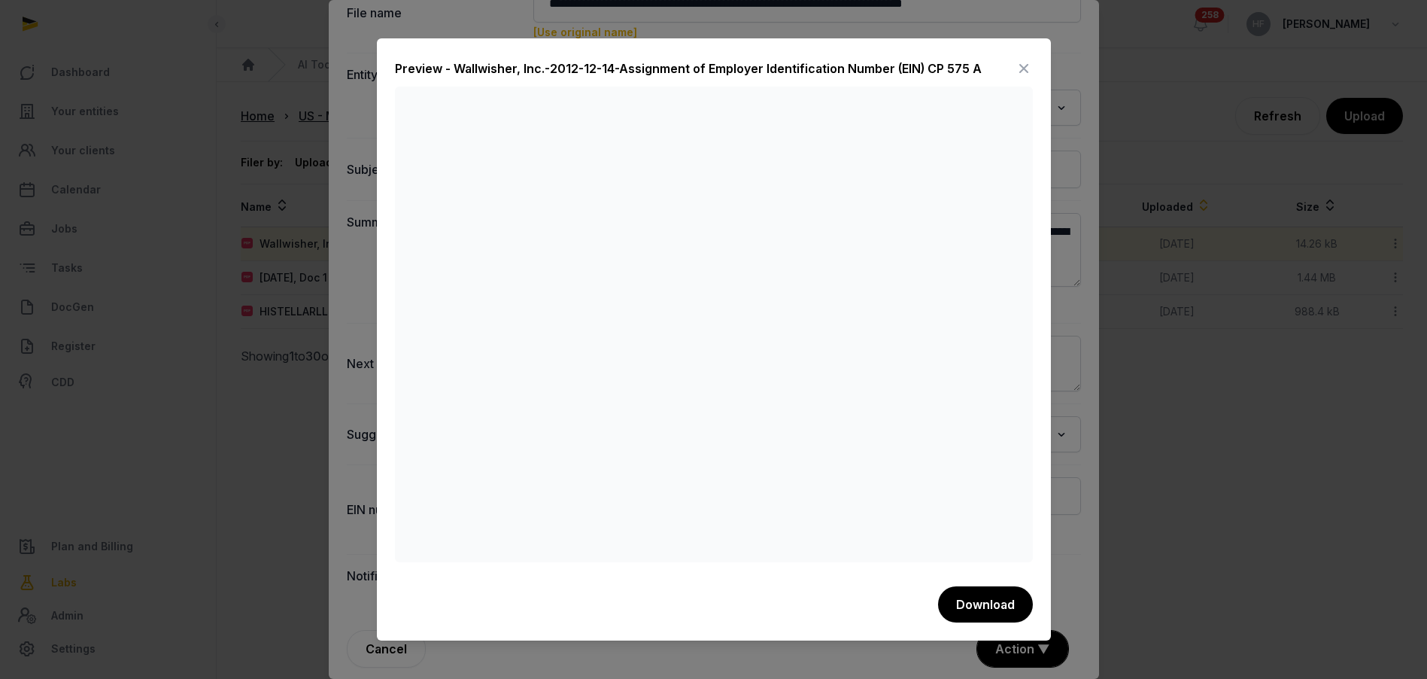
click at [1020, 64] on icon at bounding box center [1024, 68] width 18 height 24
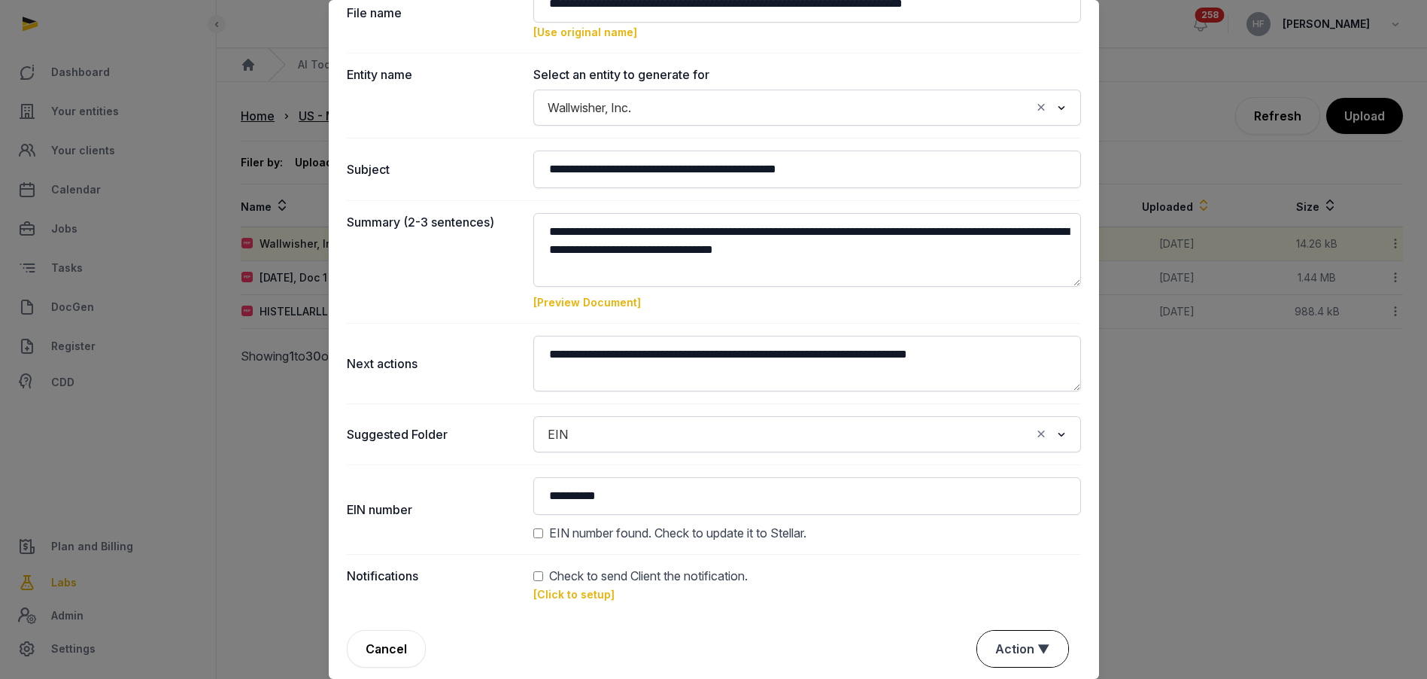
click at [1041, 654] on button "Action ▼" at bounding box center [1022, 649] width 91 height 36
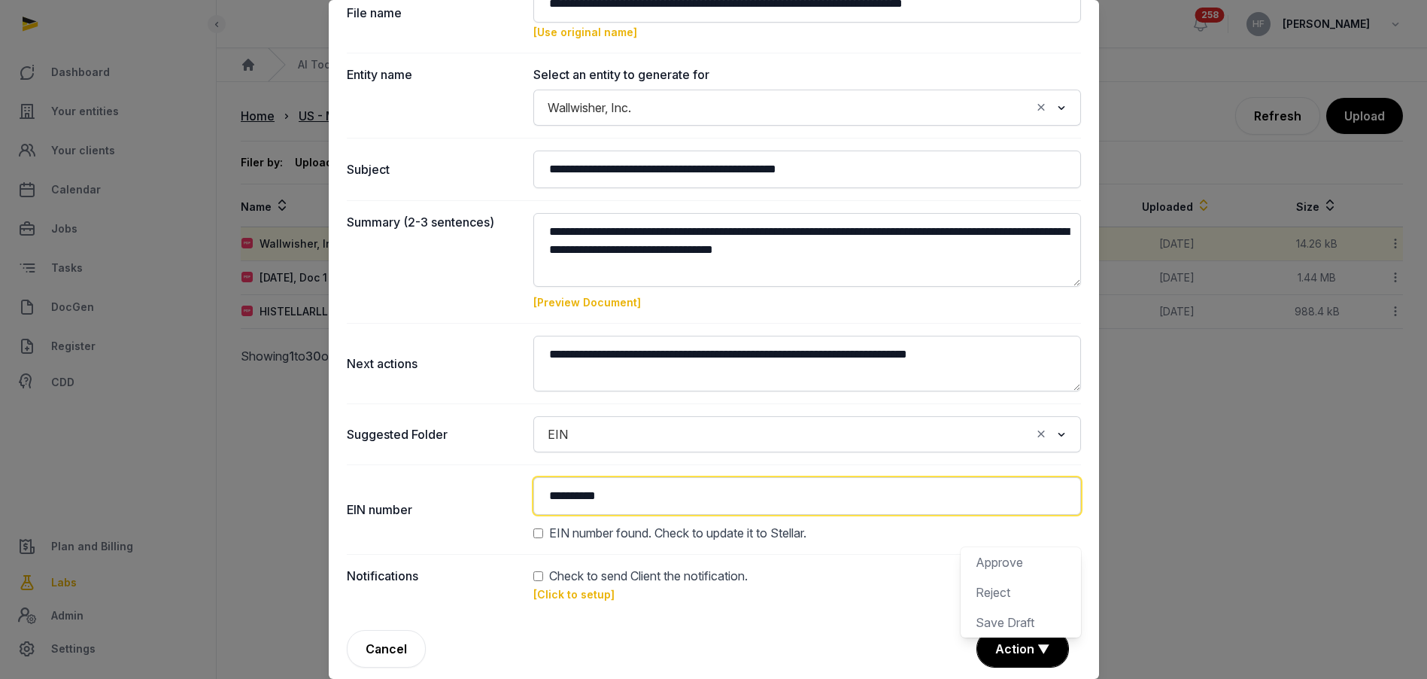
click at [762, 504] on input "**********" at bounding box center [807, 496] width 548 height 38
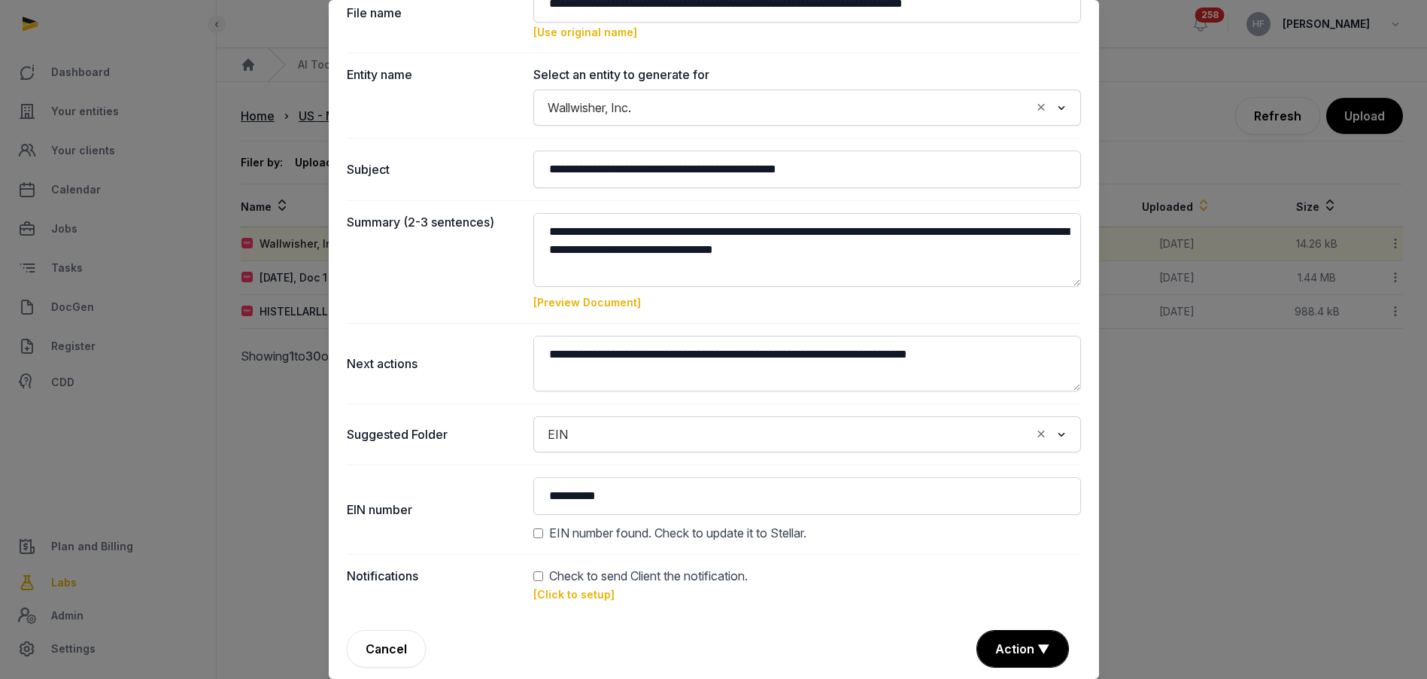
click at [538, 539] on div "EIN number found. Check to update it to Stellar." at bounding box center [807, 533] width 548 height 18
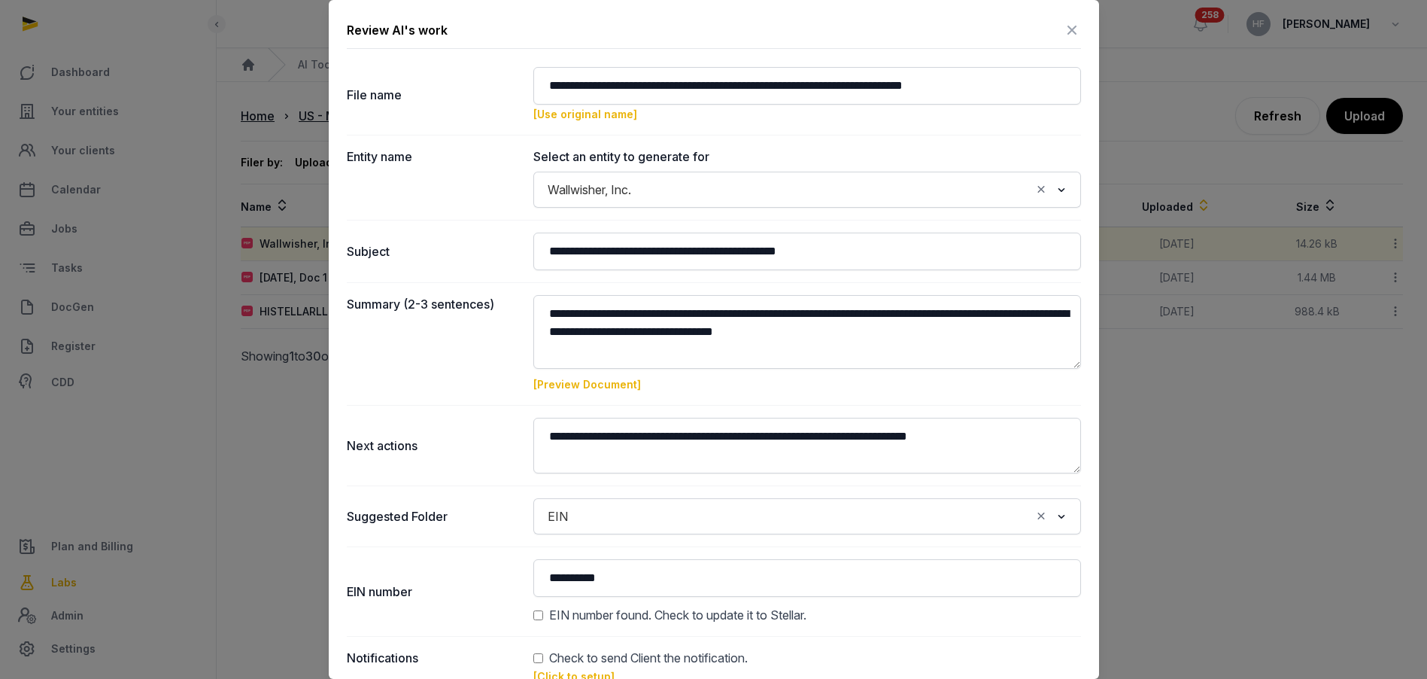
click at [1074, 31] on icon at bounding box center [1072, 30] width 18 height 24
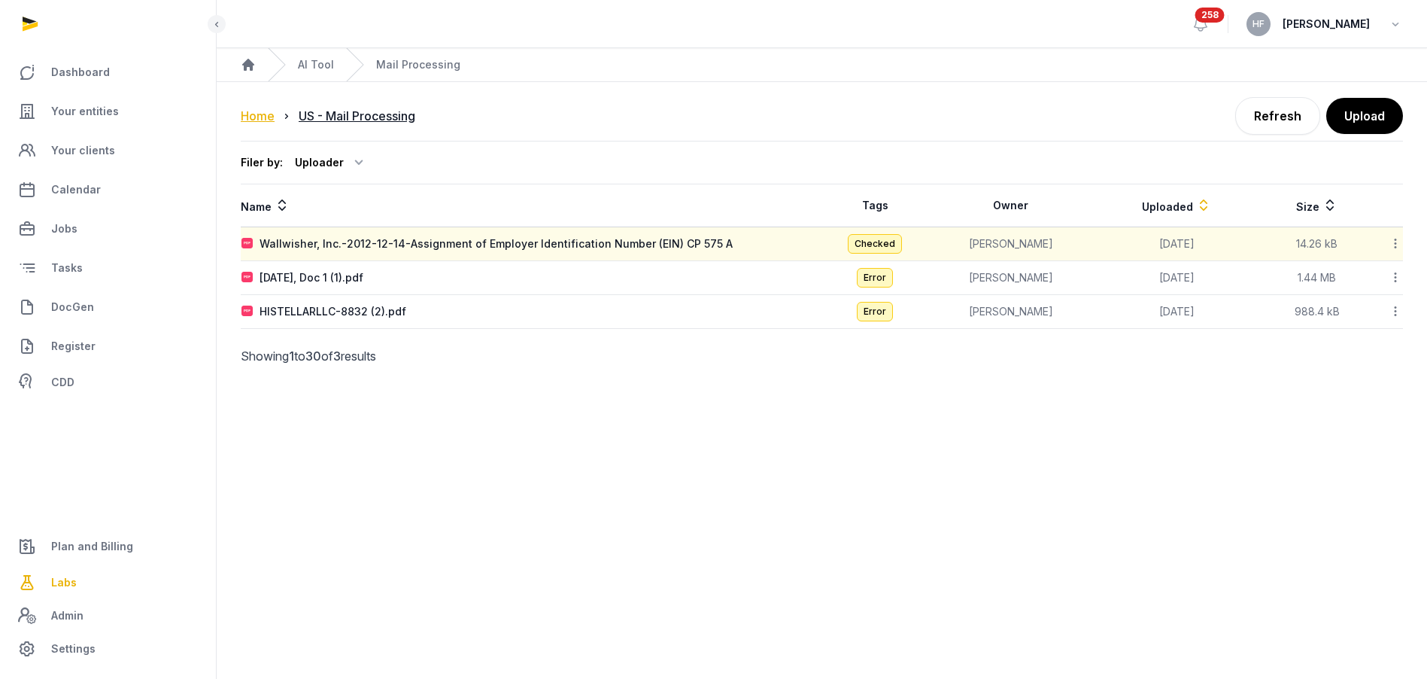
click at [263, 116] on div "Home" at bounding box center [258, 116] width 34 height 18
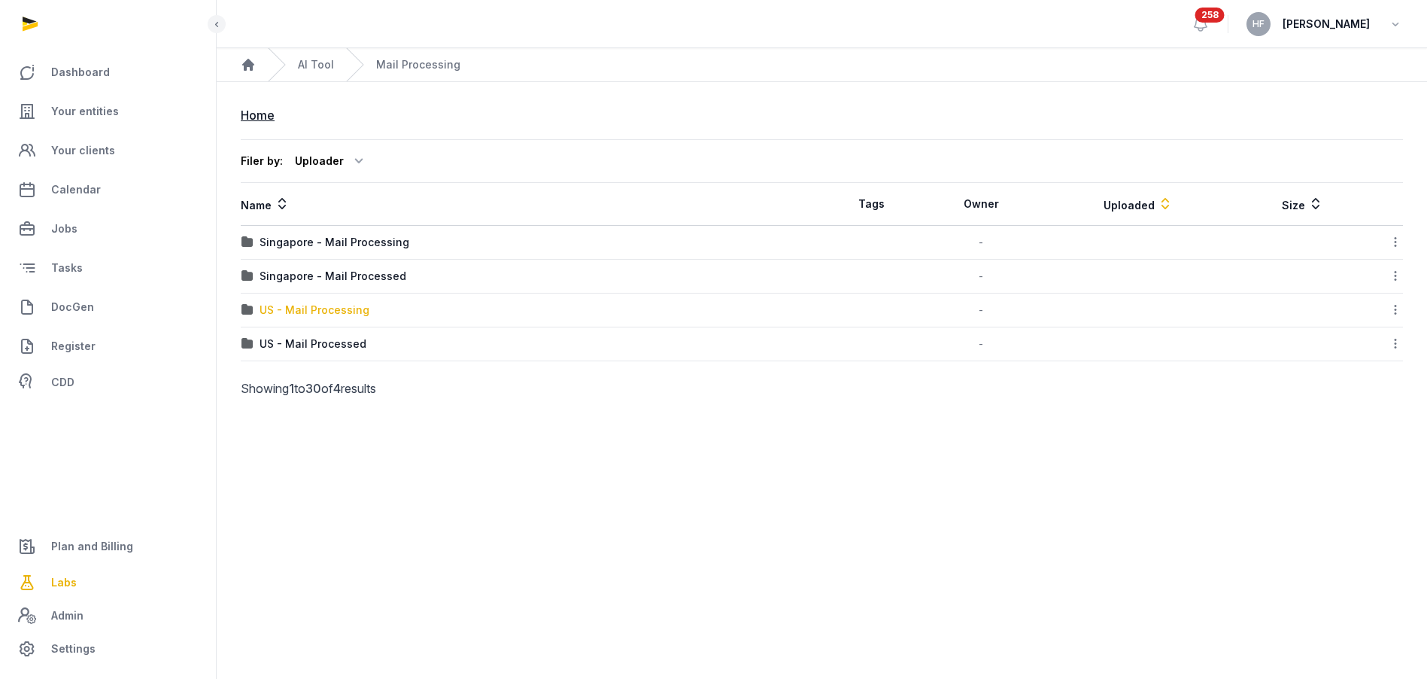
click at [352, 310] on div "US - Mail Processing" at bounding box center [315, 309] width 110 height 15
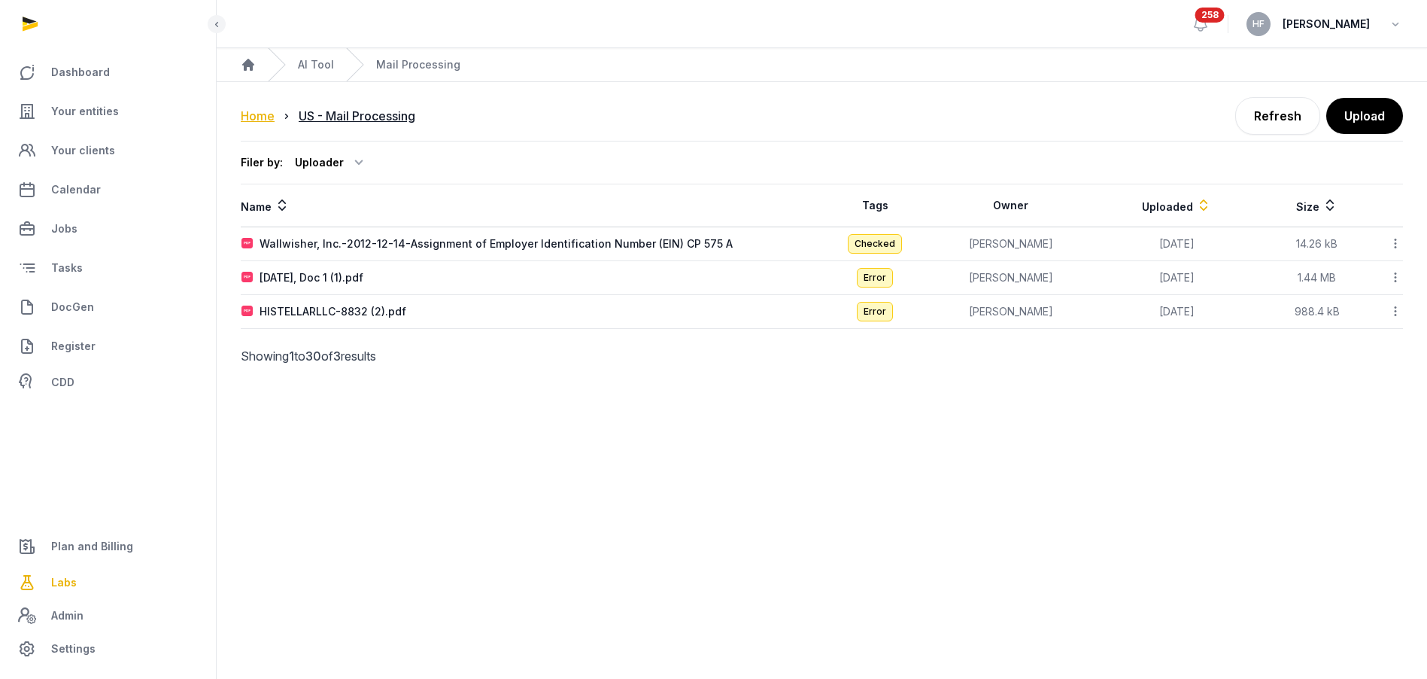
click at [266, 113] on div "Home" at bounding box center [258, 116] width 34 height 18
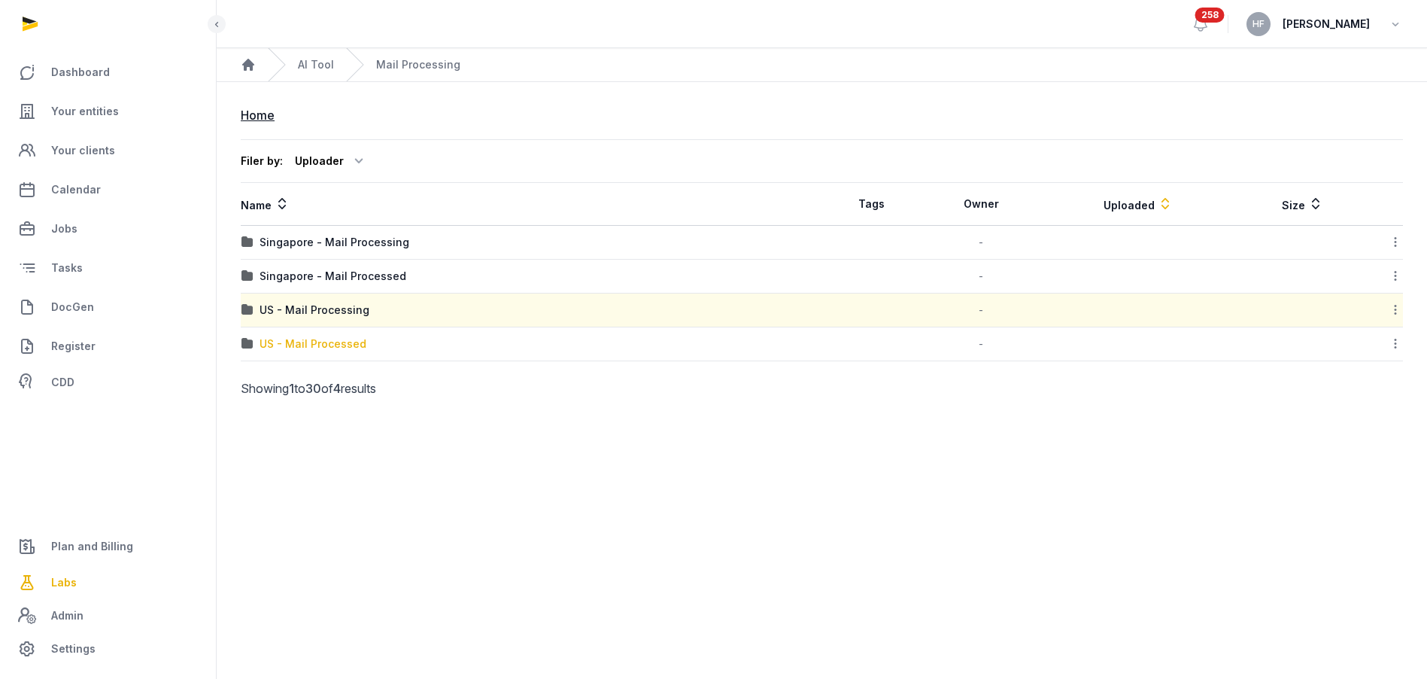
click at [351, 348] on div "US - Mail Processed" at bounding box center [313, 343] width 107 height 15
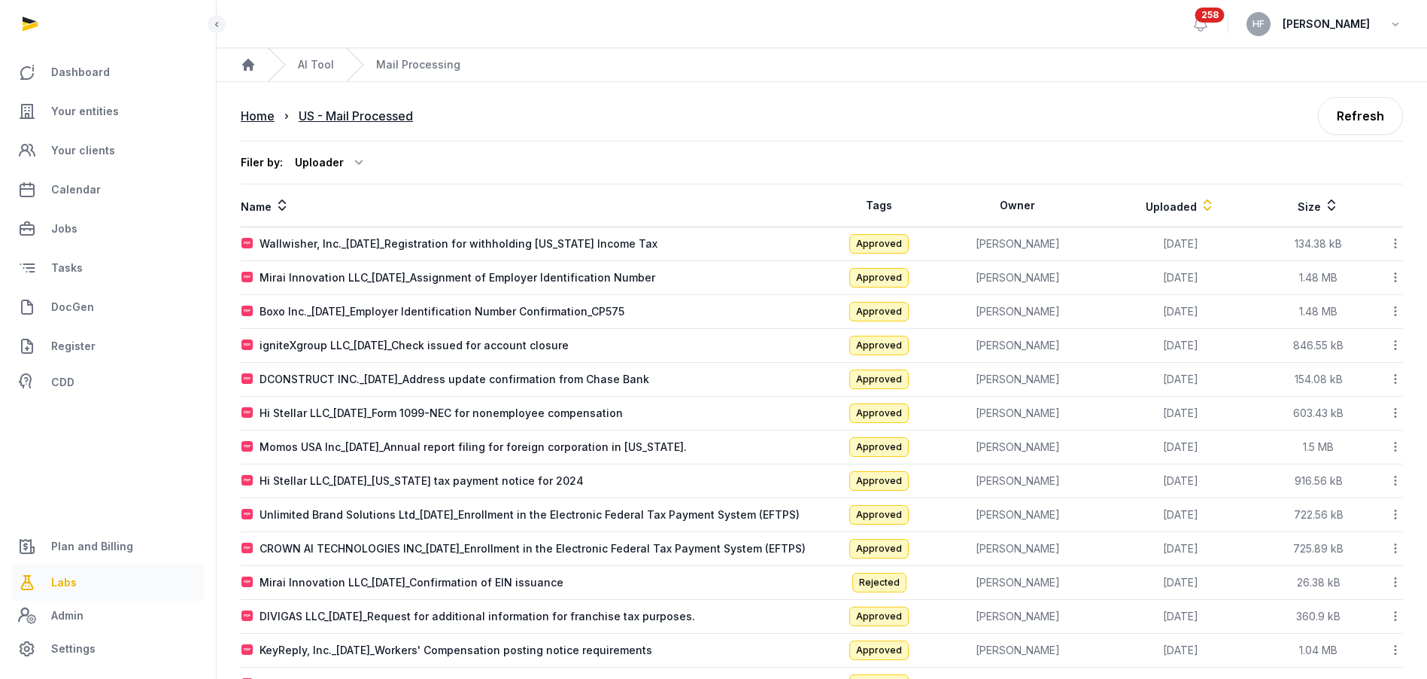
click at [69, 581] on span "Labs" at bounding box center [64, 582] width 26 height 18
